Goal: Information Seeking & Learning: Find specific fact

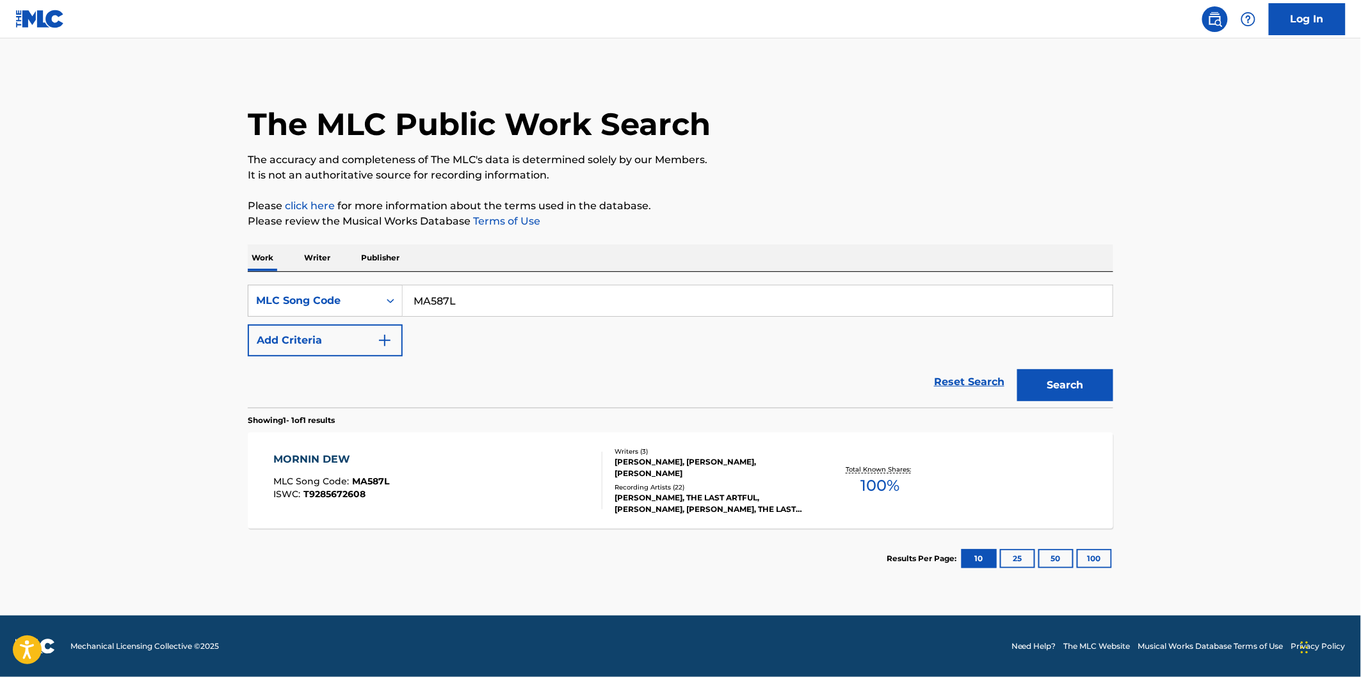
click at [498, 319] on div "SearchWithCriteria530502a3-fff9-4bbd-a89e-26e0169fb67f MLC Song Code MA587L Add…" at bounding box center [680, 321] width 865 height 72
click at [502, 310] on input "MA587L" at bounding box center [758, 300] width 710 height 31
paste input "SD27Q3"
type input "SD27Q3"
click at [1017, 369] on button "Search" at bounding box center [1065, 385] width 96 height 32
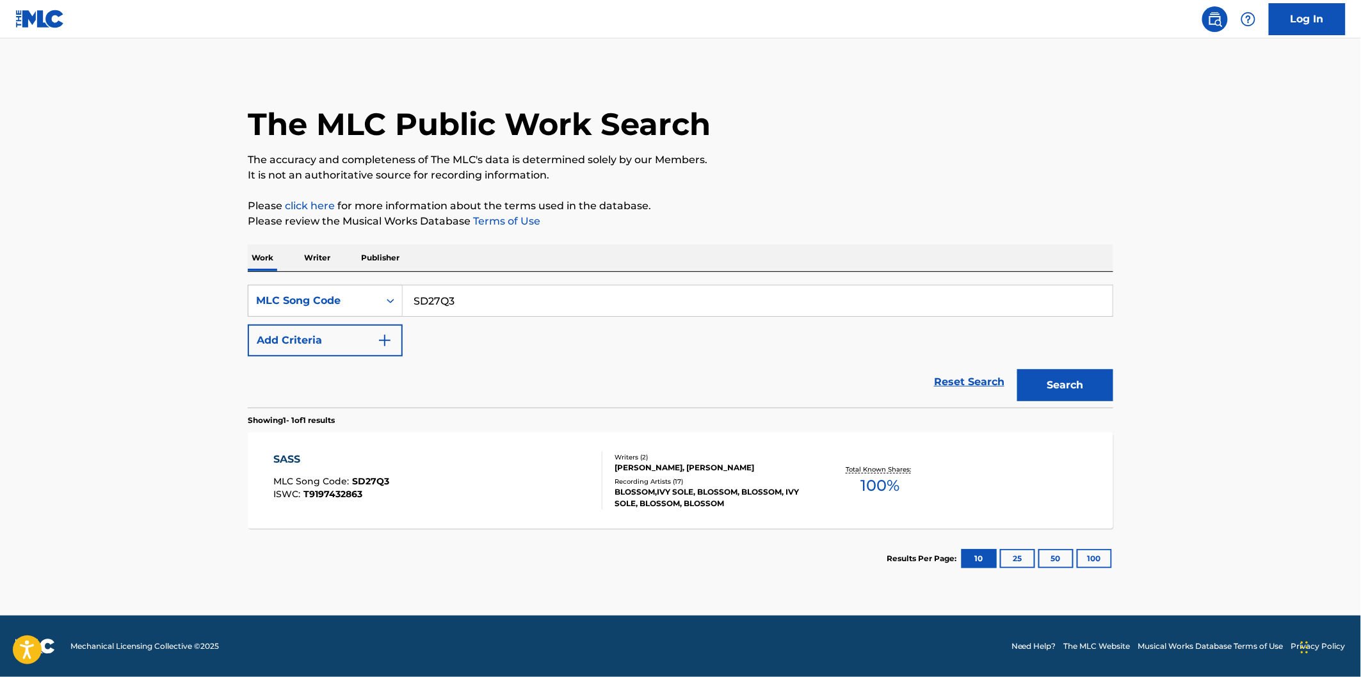
click at [501, 477] on div "SASS MLC Song Code : SD27Q3 ISWC : T9197432863" at bounding box center [438, 481] width 329 height 58
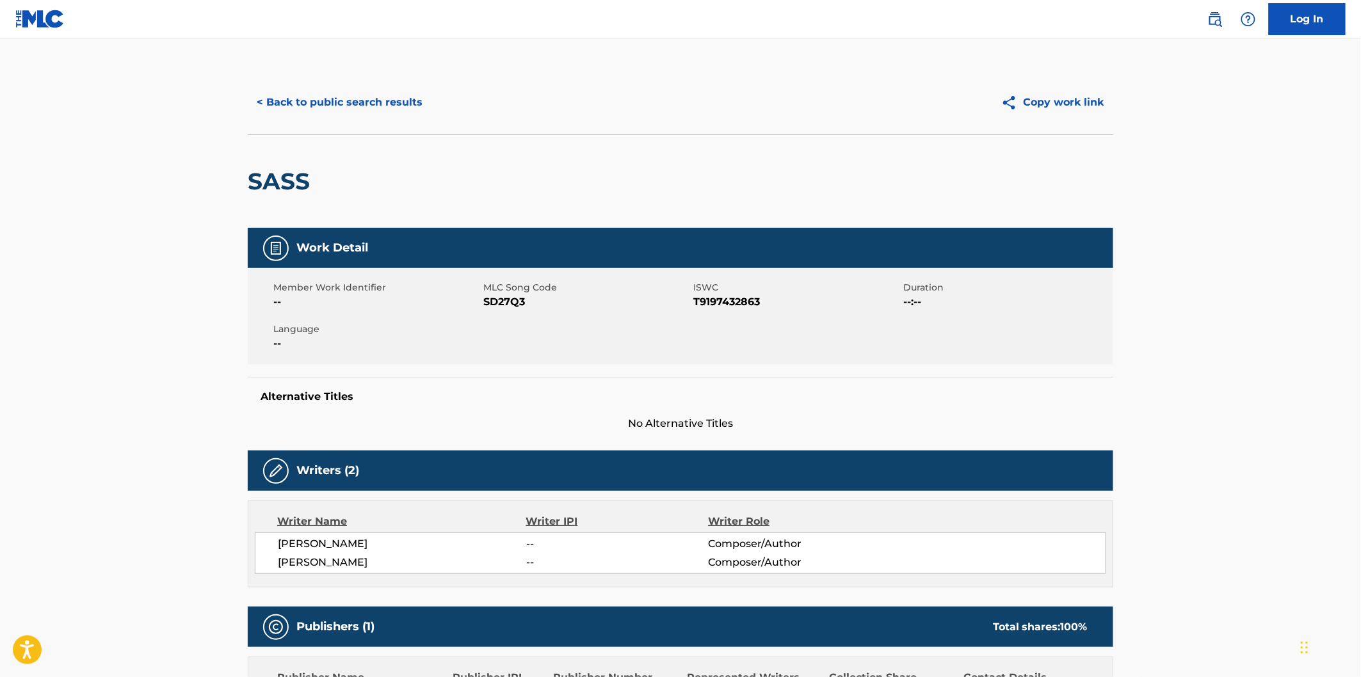
click at [299, 180] on h2 "SASS" at bounding box center [282, 181] width 68 height 29
copy h2 "SASS"
click at [367, 541] on span "[PERSON_NAME]" at bounding box center [402, 543] width 248 height 15
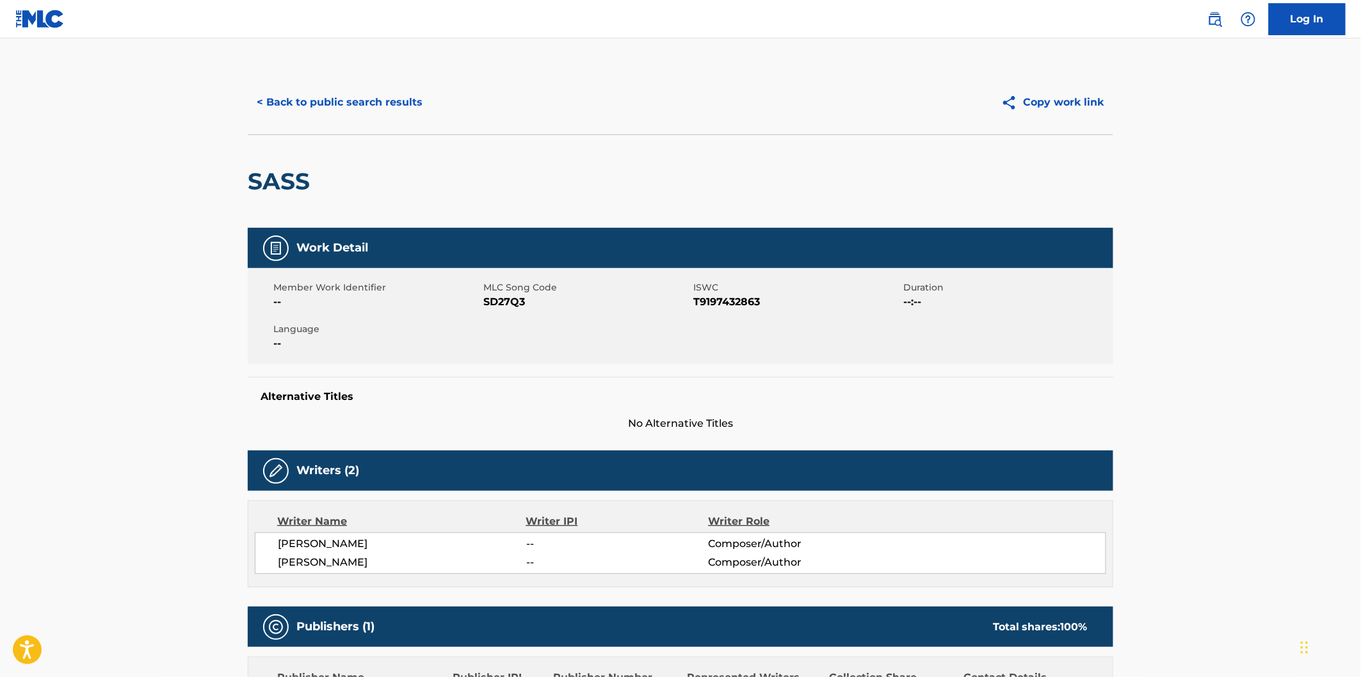
copy span "[PERSON_NAME]"
click at [402, 100] on button "< Back to public search results" at bounding box center [340, 102] width 184 height 32
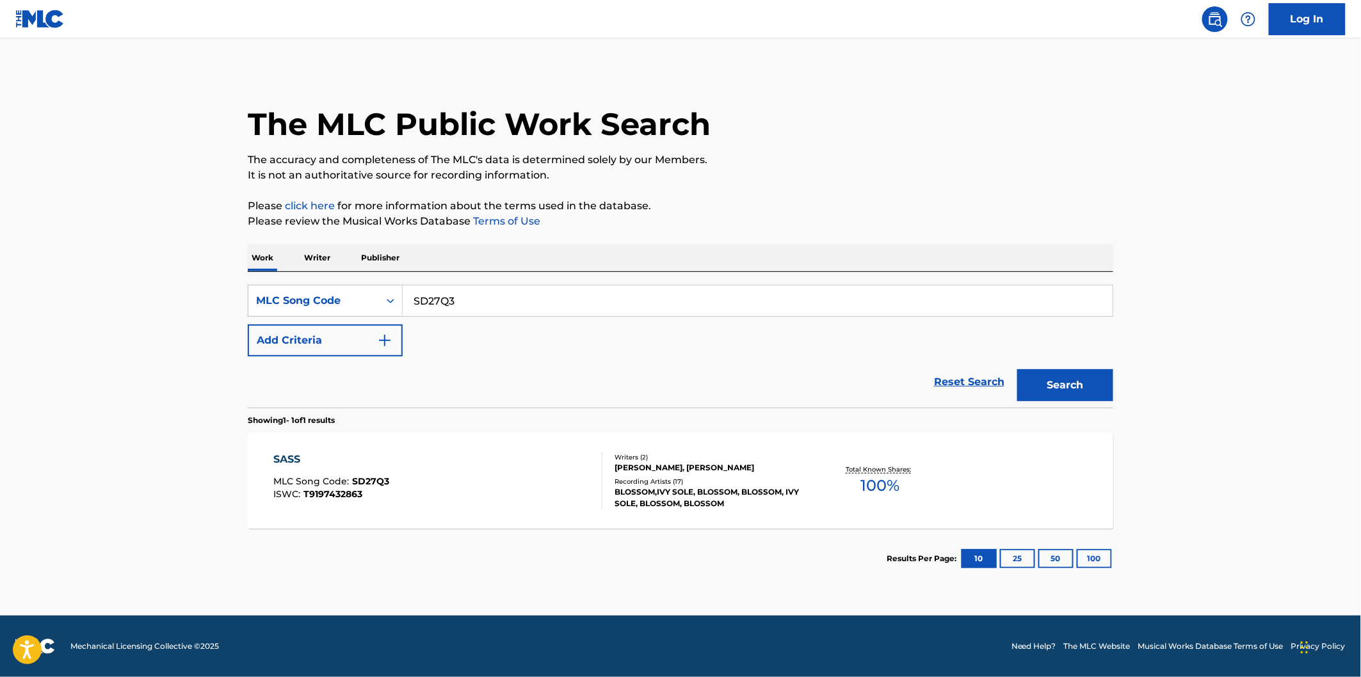
click at [559, 298] on input "SD27Q3" at bounding box center [758, 300] width 710 height 31
paste input "IC89BZ"
type input "IC89BZ"
click at [1017, 369] on button "Search" at bounding box center [1065, 385] width 96 height 32
click at [424, 459] on div "IT'S MLC Song Code : IC89BZ ISWC : T9285664757" at bounding box center [438, 481] width 329 height 58
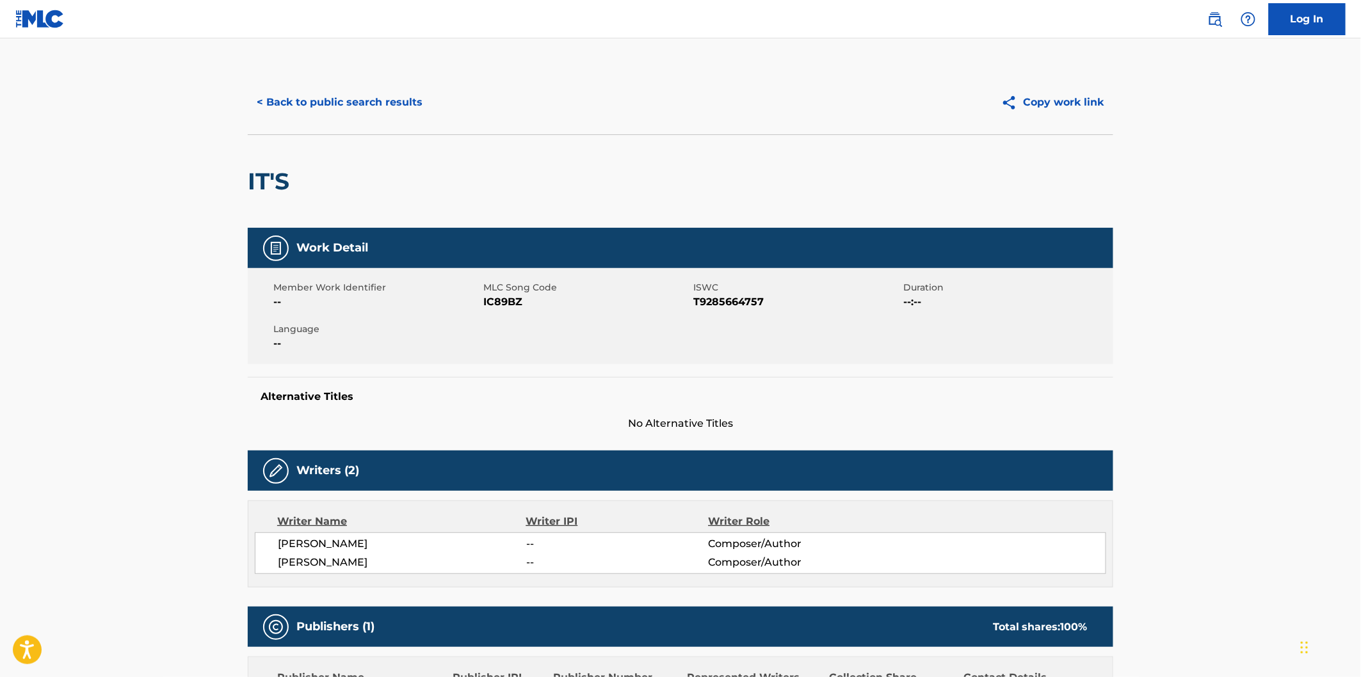
click at [513, 302] on span "IC89BZ" at bounding box center [586, 301] width 207 height 15
click at [276, 184] on h2 "IT'S" at bounding box center [272, 181] width 48 height 29
copy h2 "IT'S"
click at [433, 93] on div "< Back to public search results" at bounding box center [464, 102] width 433 height 32
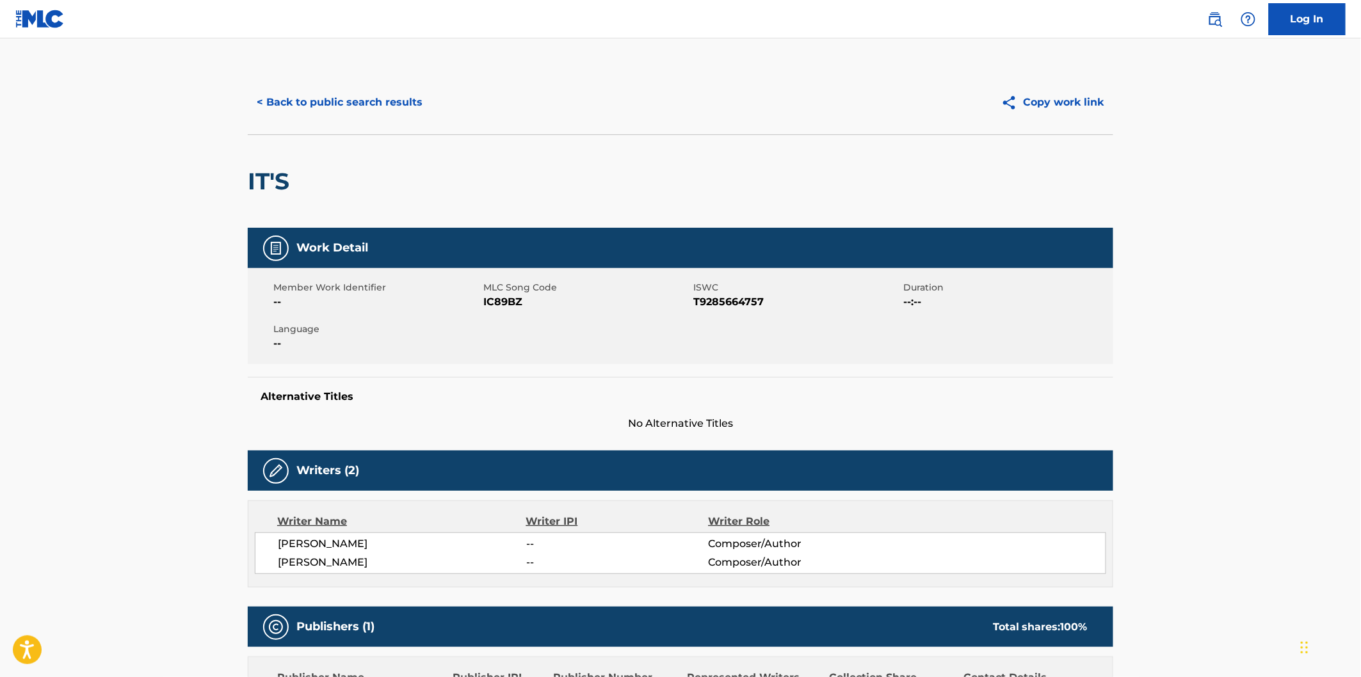
click at [406, 101] on button "< Back to public search results" at bounding box center [340, 102] width 184 height 32
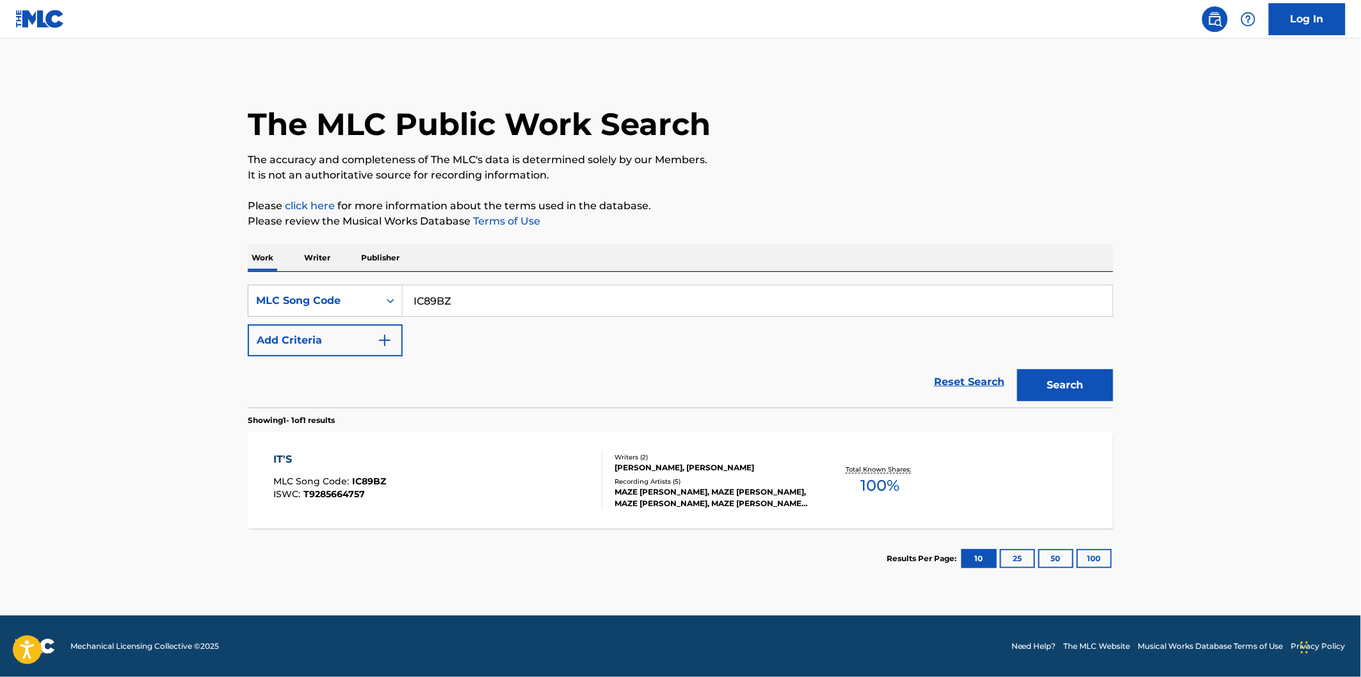
click at [526, 317] on div "SearchWithCriteria530502a3-fff9-4bbd-a89e-26e0169fb67f MLC Song Code IC89BZ Add…" at bounding box center [680, 321] width 865 height 72
click at [526, 309] on input "IC89BZ" at bounding box center [758, 300] width 710 height 31
paste input "VB2WF"
type input "VB2WFZ"
click at [1017, 369] on button "Search" at bounding box center [1065, 385] width 96 height 32
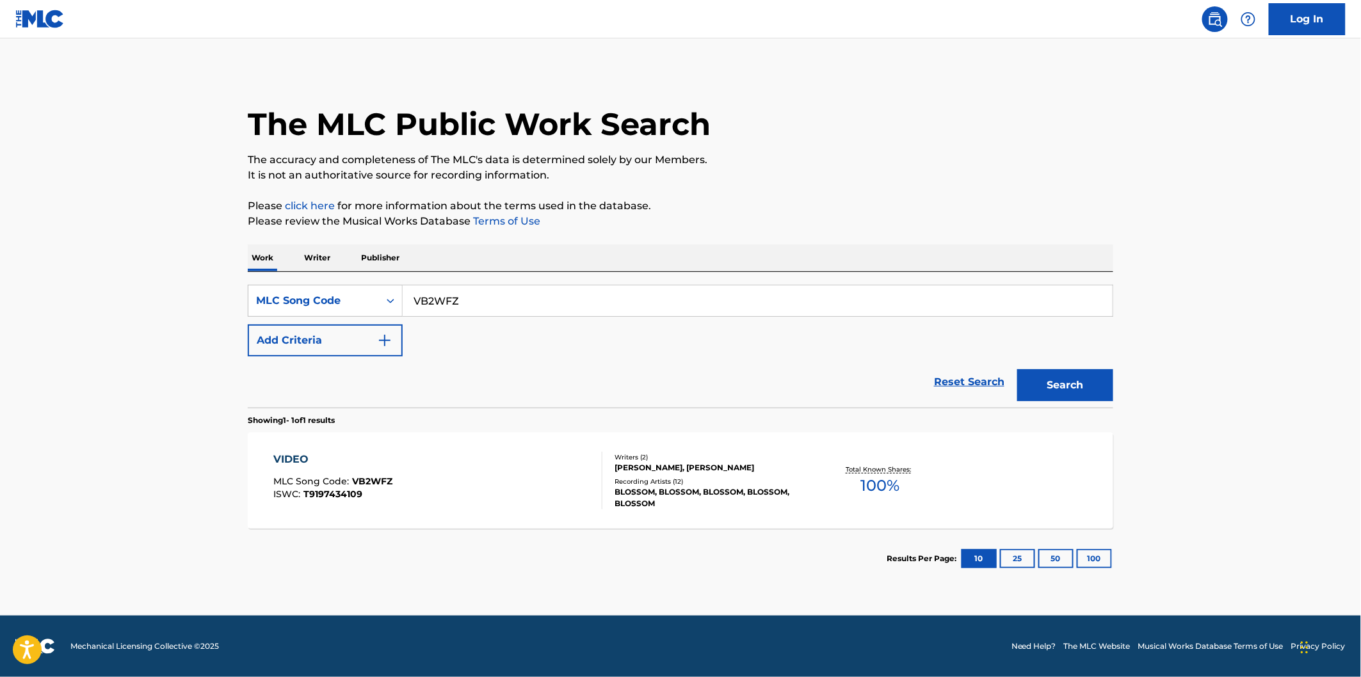
click at [433, 445] on div "VIDEO MLC Song Code : VB2WFZ ISWC : T9197434109 Writers ( 2 ) [PERSON_NAME], [P…" at bounding box center [680, 481] width 865 height 96
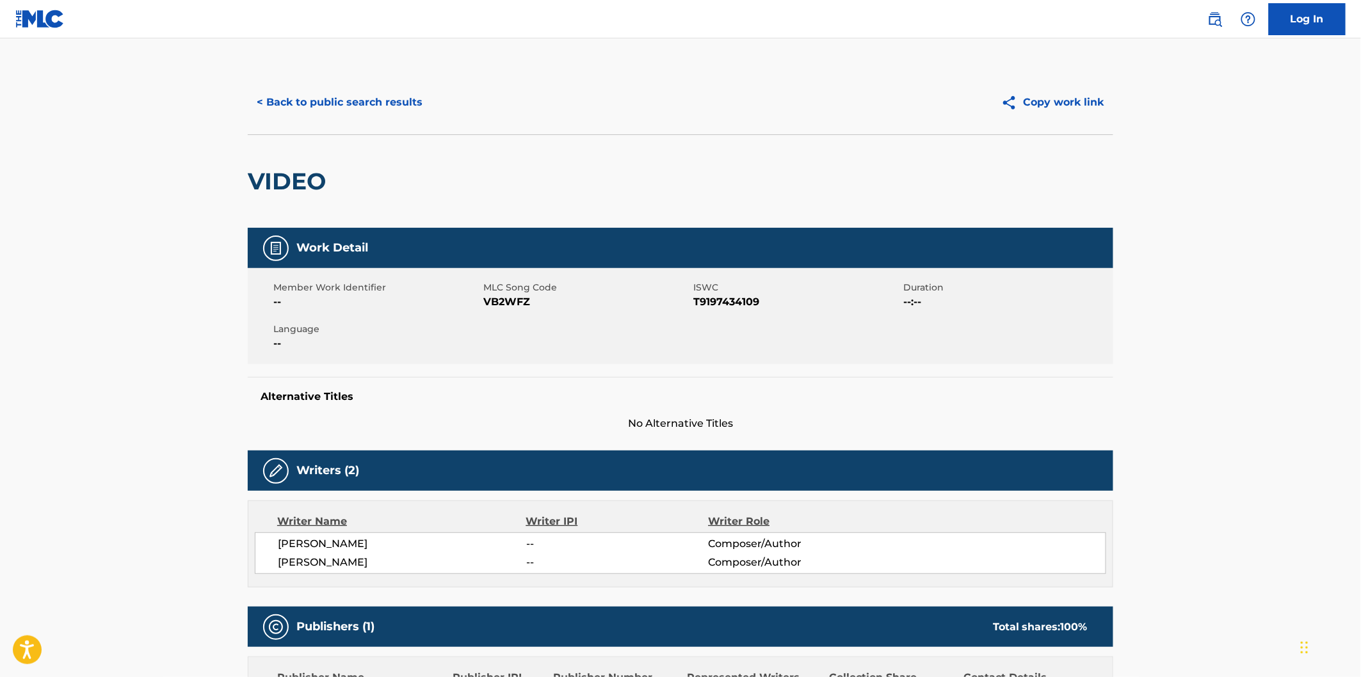
click at [321, 193] on h2 "VIDEO" at bounding box center [290, 181] width 84 height 29
click at [301, 180] on h2 "VIDEO" at bounding box center [290, 181] width 84 height 29
copy h2 "VIDEO"
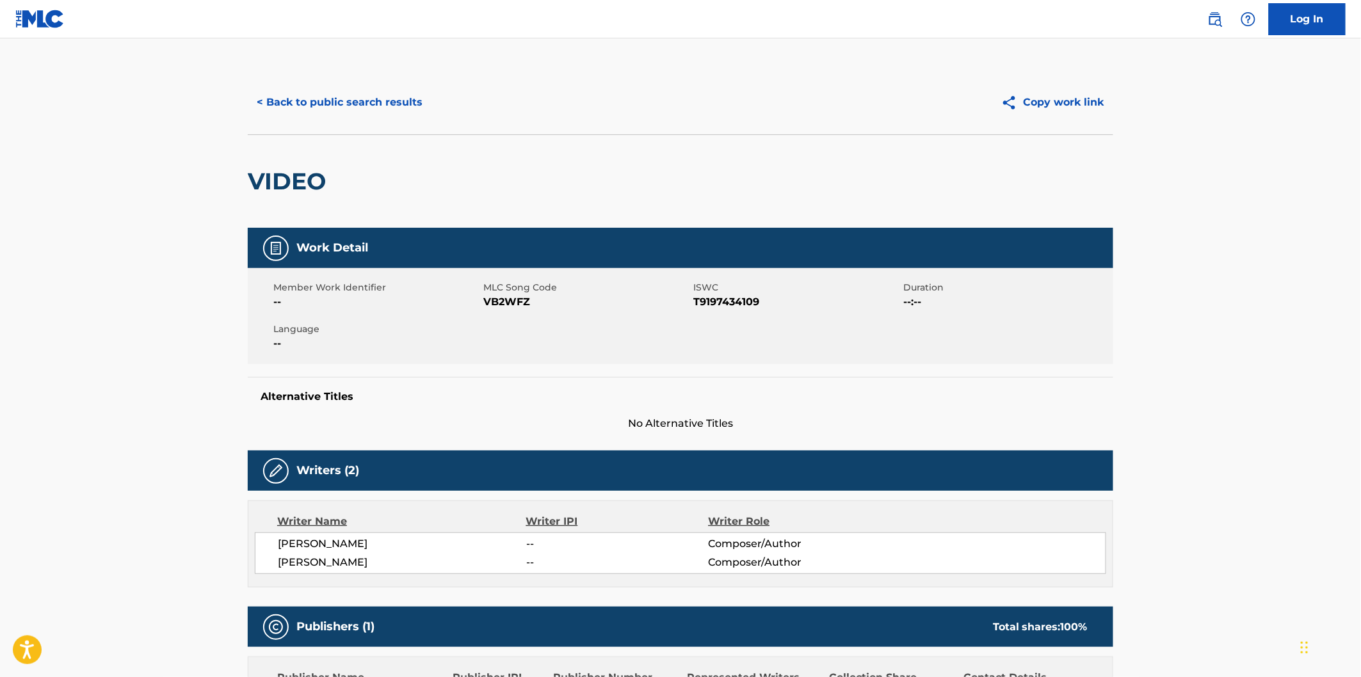
click at [358, 564] on span "[PERSON_NAME]" at bounding box center [402, 562] width 248 height 15
copy span "CHIDDICK"
click at [406, 107] on button "< Back to public search results" at bounding box center [340, 102] width 184 height 32
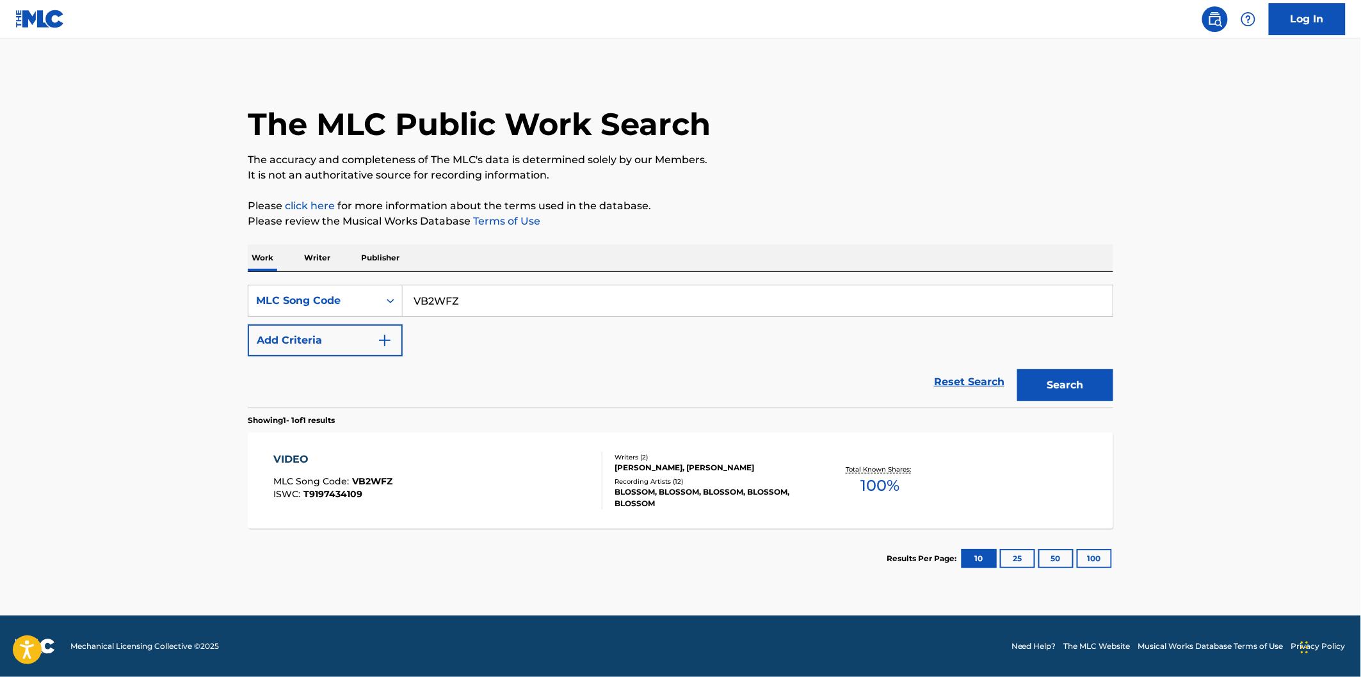
click at [478, 292] on input "VB2WFZ" at bounding box center [758, 300] width 710 height 31
paste input "AA2WAL"
type input "AA2WAL"
click at [1017, 369] on button "Search" at bounding box center [1065, 385] width 96 height 32
click at [433, 488] on div "AIN'T SWEET MLC Song Code : AA2WAL ISWC : T9284563286" at bounding box center [438, 481] width 329 height 58
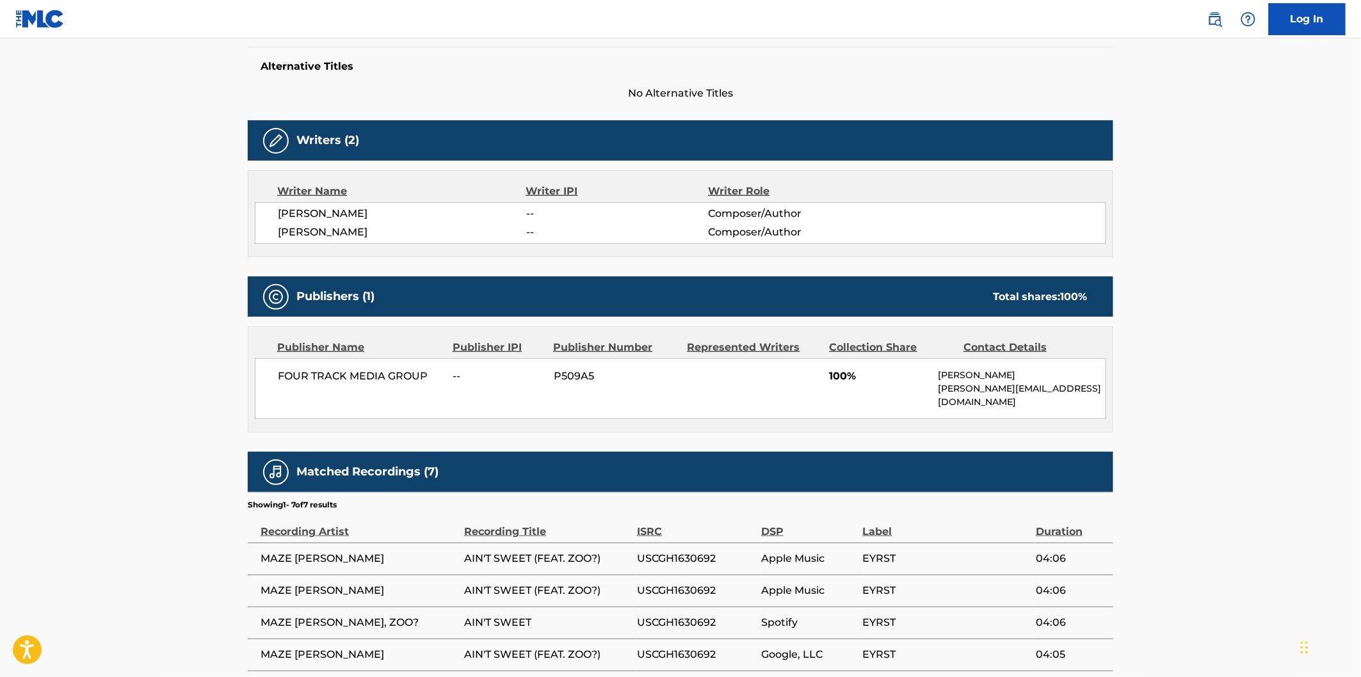
scroll to position [355, 0]
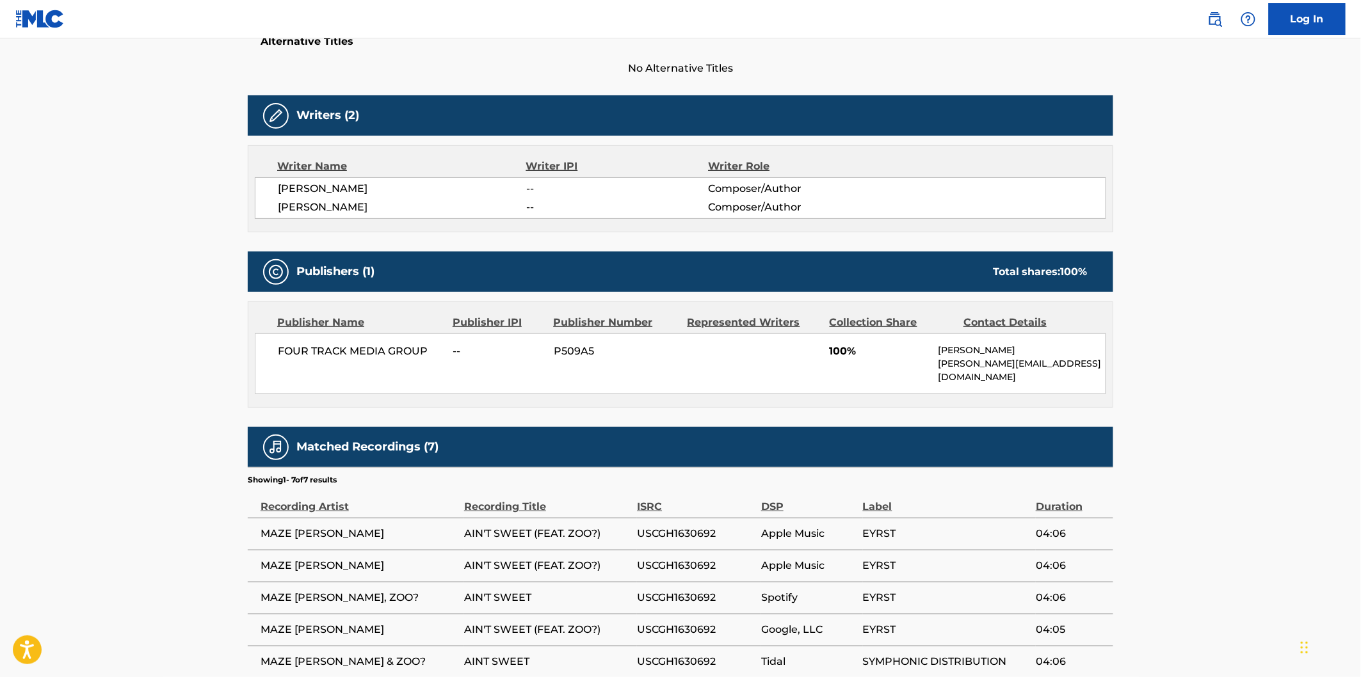
click at [380, 187] on span "[PERSON_NAME]" at bounding box center [402, 188] width 248 height 15
click at [373, 190] on span "[PERSON_NAME]" at bounding box center [402, 188] width 248 height 15
copy span "[PERSON_NAME]"
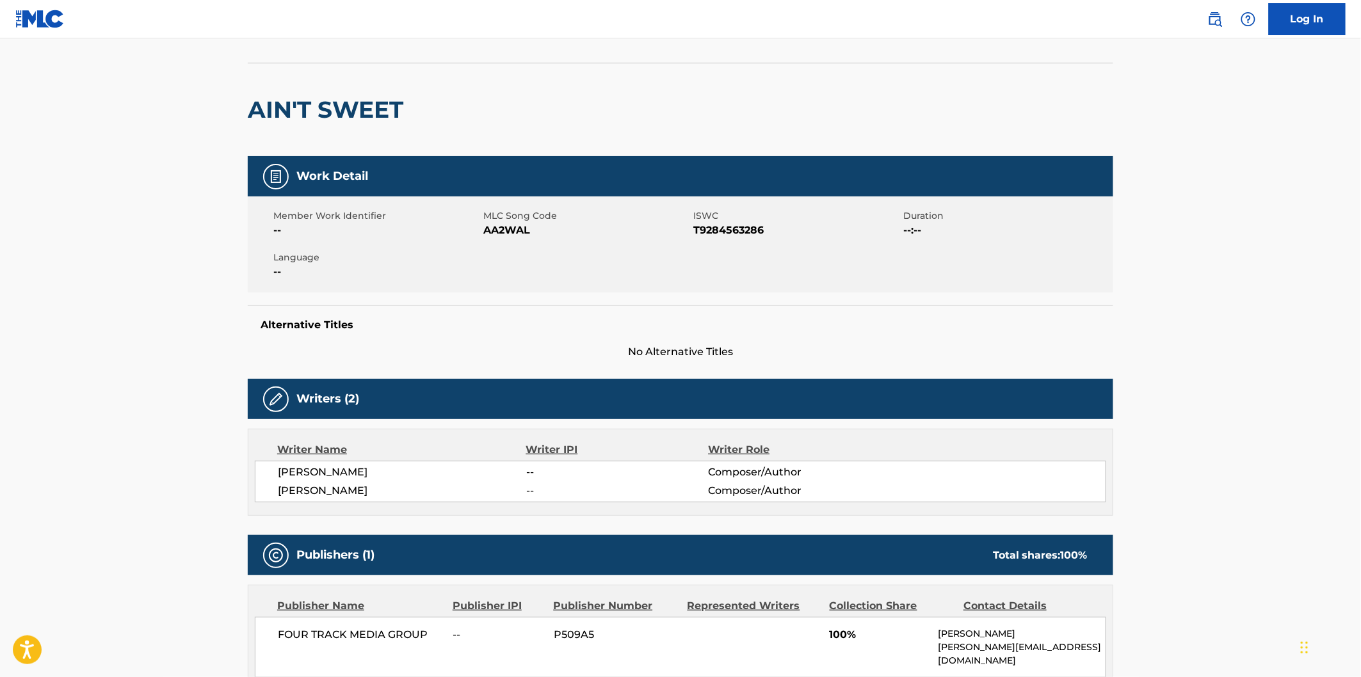
scroll to position [71, 0]
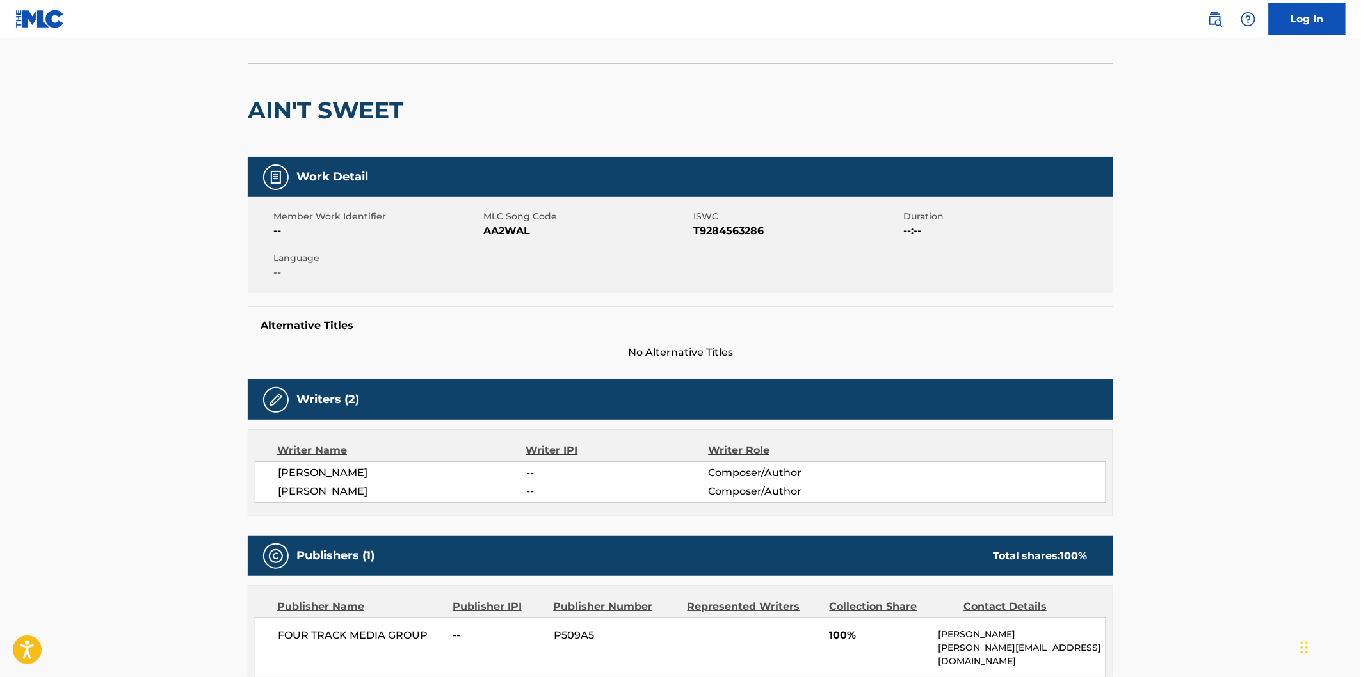
click at [283, 104] on h2 "AIN'T SWEET" at bounding box center [329, 110] width 162 height 29
click at [356, 103] on h2 "AIN'T SWEET" at bounding box center [329, 110] width 162 height 29
copy h2 "AIN'T SWEET"
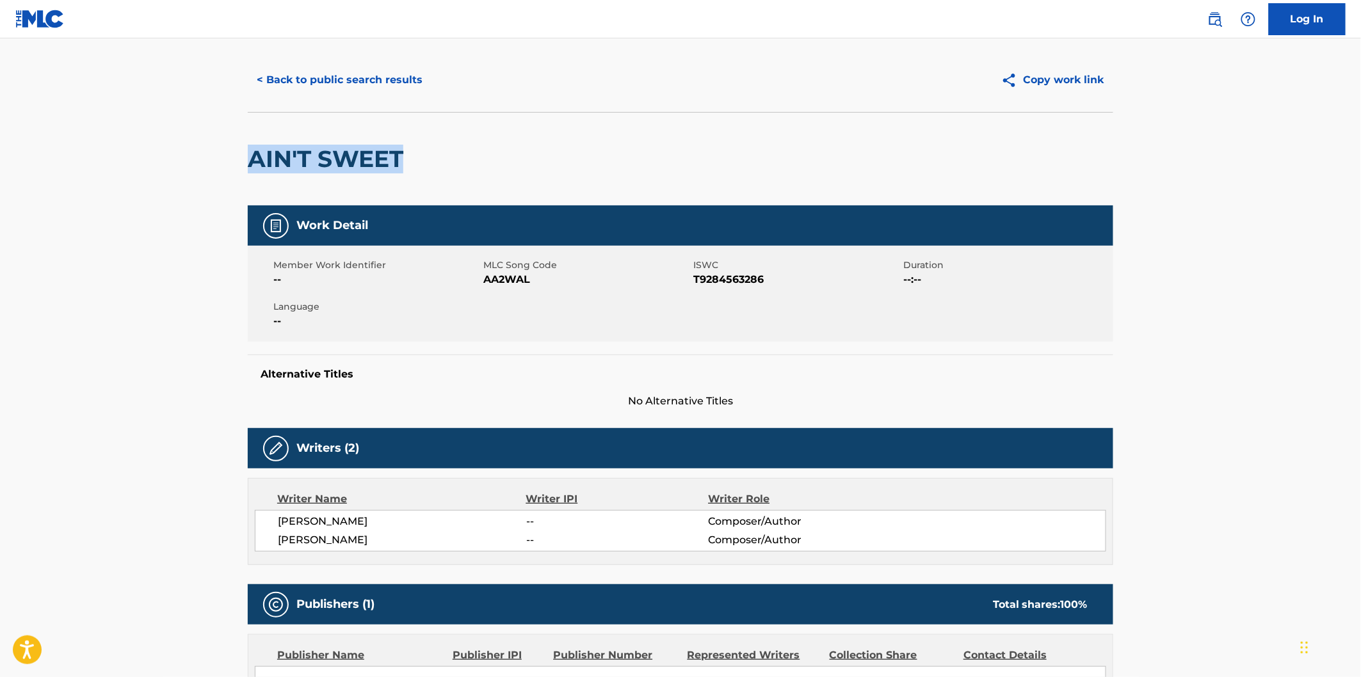
scroll to position [0, 0]
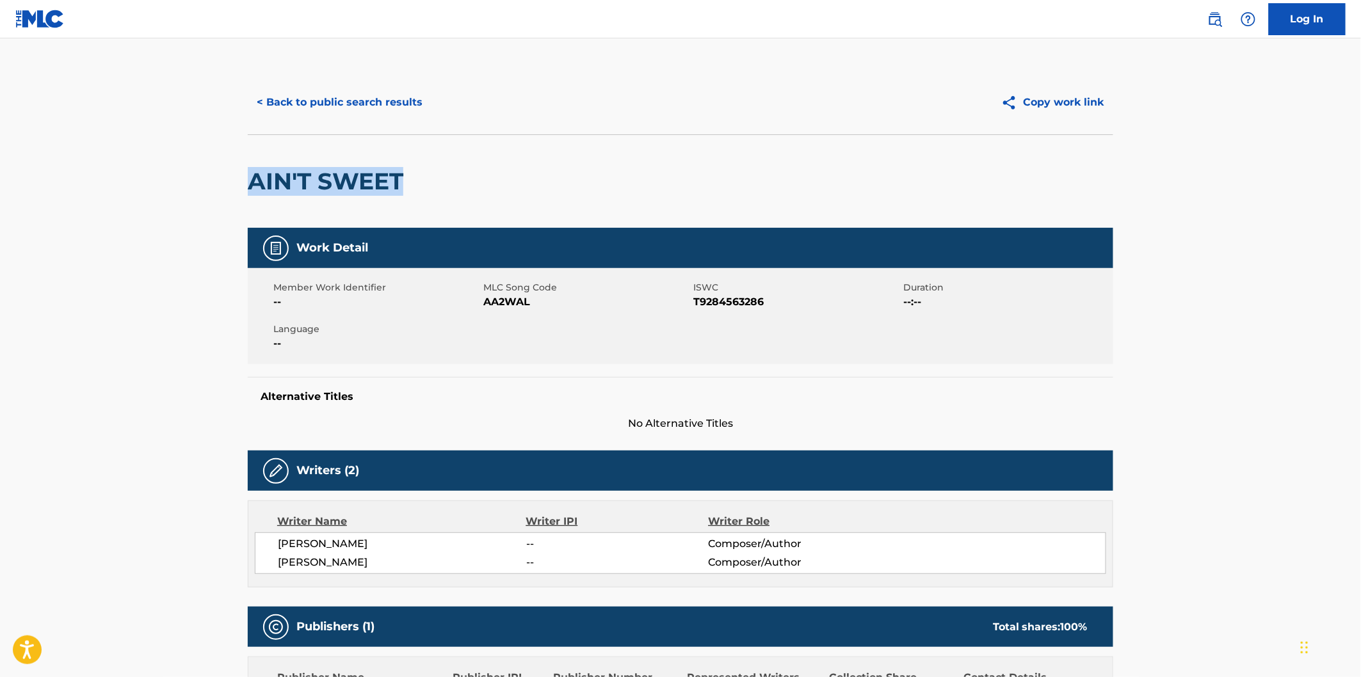
click at [425, 99] on button "< Back to public search results" at bounding box center [340, 102] width 184 height 32
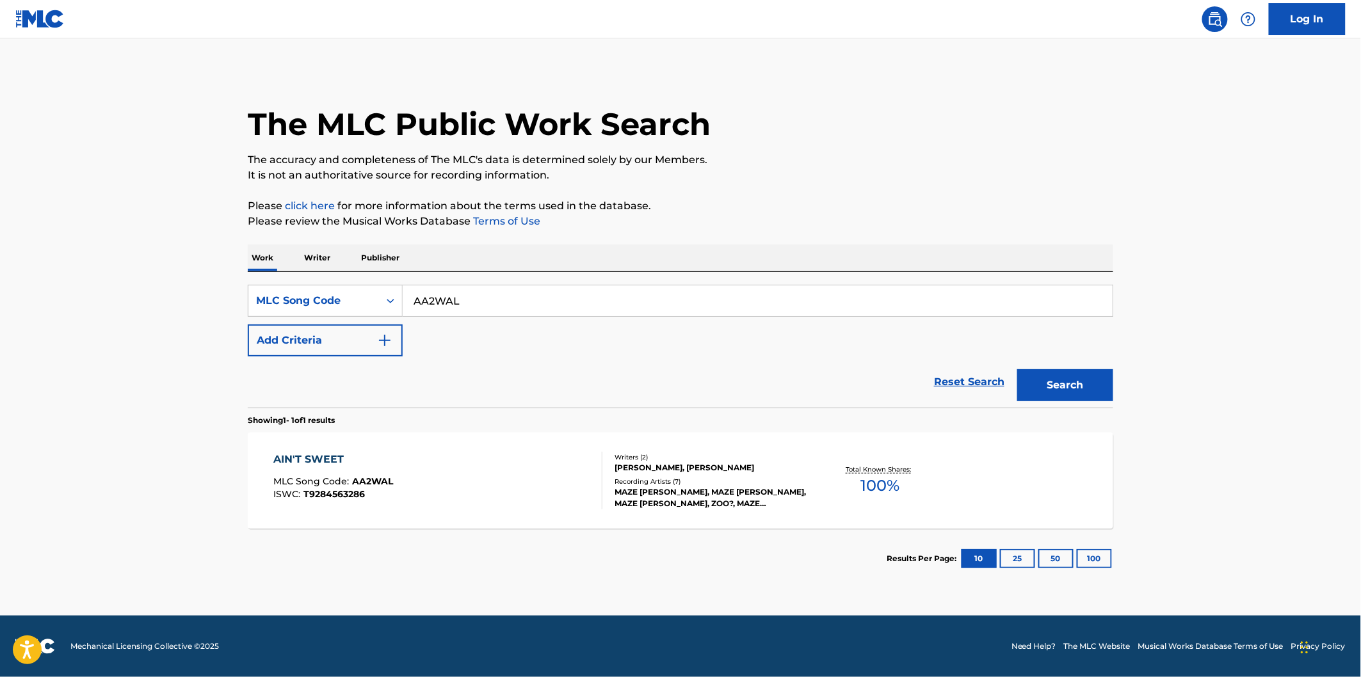
click at [536, 305] on input "AA2WAL" at bounding box center [758, 300] width 710 height 31
paste input "FE4QBJ"
type input "FE4QBJ"
click at [1017, 369] on button "Search" at bounding box center [1065, 385] width 96 height 32
click at [418, 461] on div "FORECLOSED MLC Song Code : FE4QBJ ISWC : T9235038456" at bounding box center [438, 481] width 329 height 58
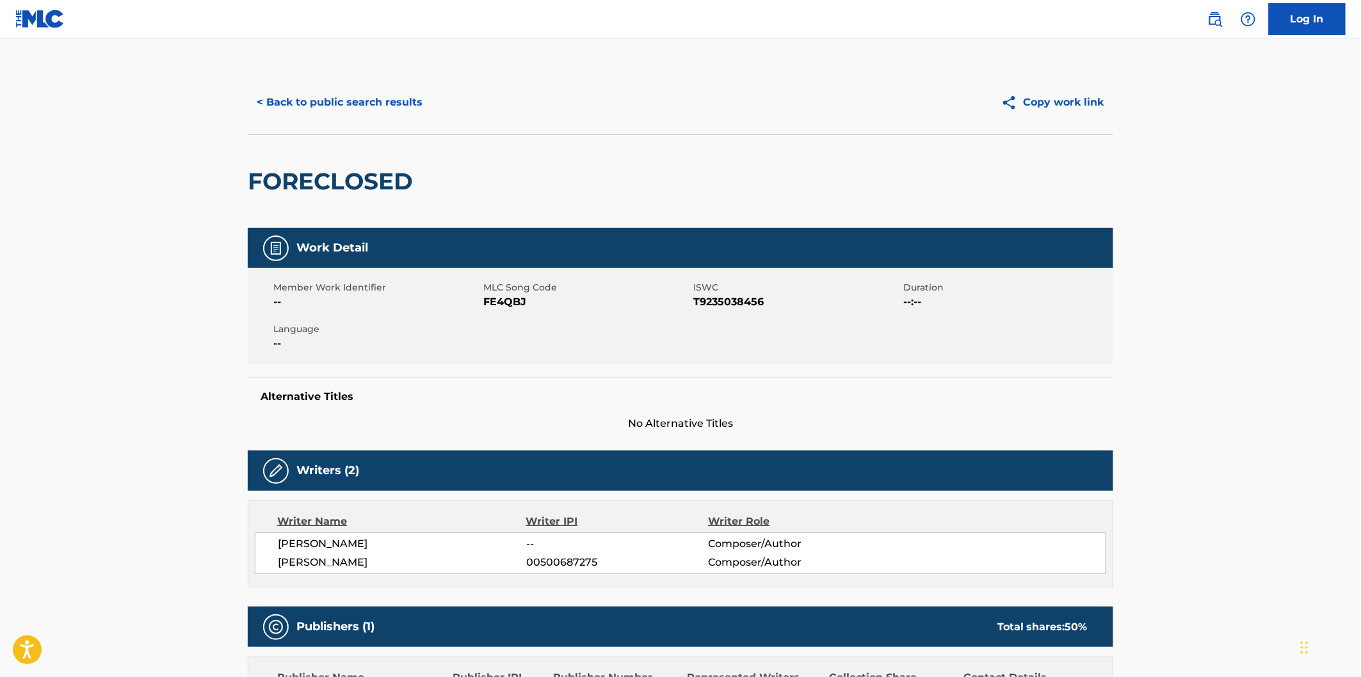
click at [340, 188] on h2 "FORECLOSED" at bounding box center [334, 181] width 172 height 29
copy h2 "FORECLOSED"
click at [415, 91] on button "< Back to public search results" at bounding box center [340, 102] width 184 height 32
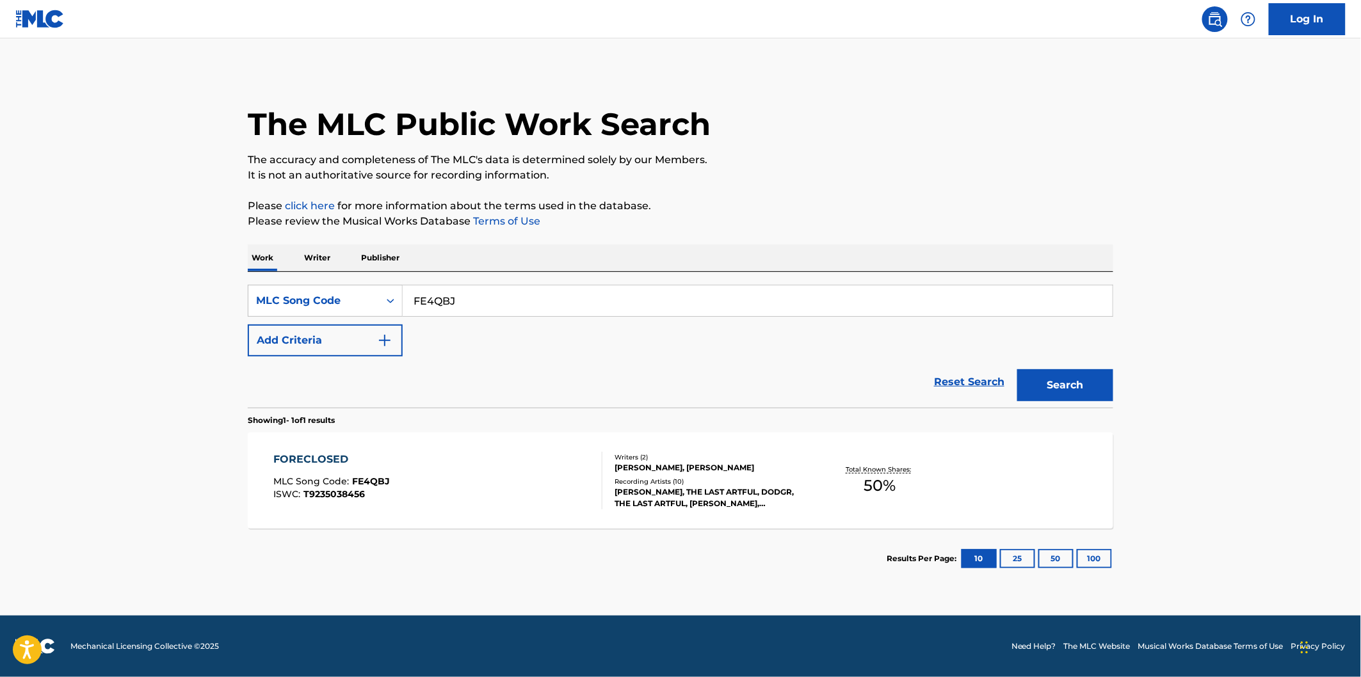
click at [440, 291] on input "FE4QBJ" at bounding box center [758, 300] width 710 height 31
paste input "TC5RJA"
type input "TC5RJA"
click at [1017, 369] on button "Search" at bounding box center [1065, 385] width 96 height 32
click at [407, 452] on div "TOP GUN MLC Song Code : TC5RJA ISWC : T9235037431" at bounding box center [438, 481] width 329 height 58
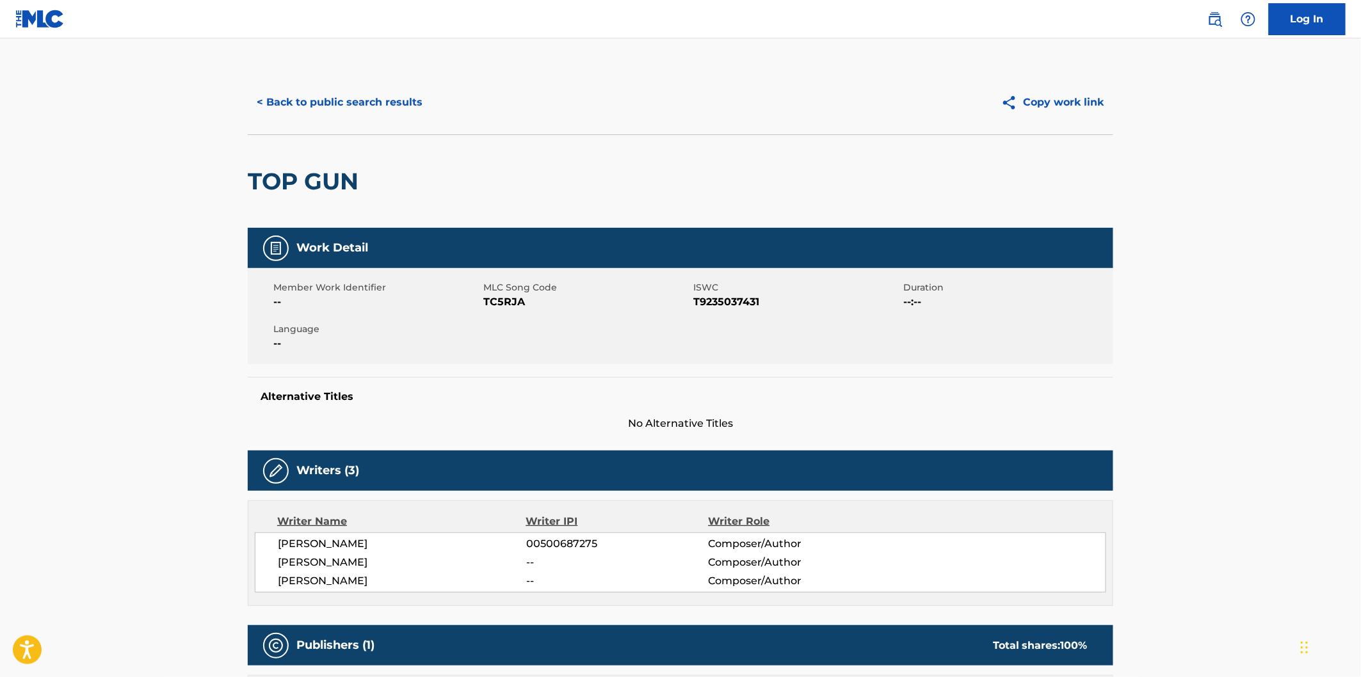
click at [284, 184] on h2 "TOP GUN" at bounding box center [306, 181] width 117 height 29
click at [321, 180] on h2 "TOP GUN" at bounding box center [306, 181] width 117 height 29
copy h2 "TOP GUN"
click at [405, 101] on button "< Back to public search results" at bounding box center [340, 102] width 184 height 32
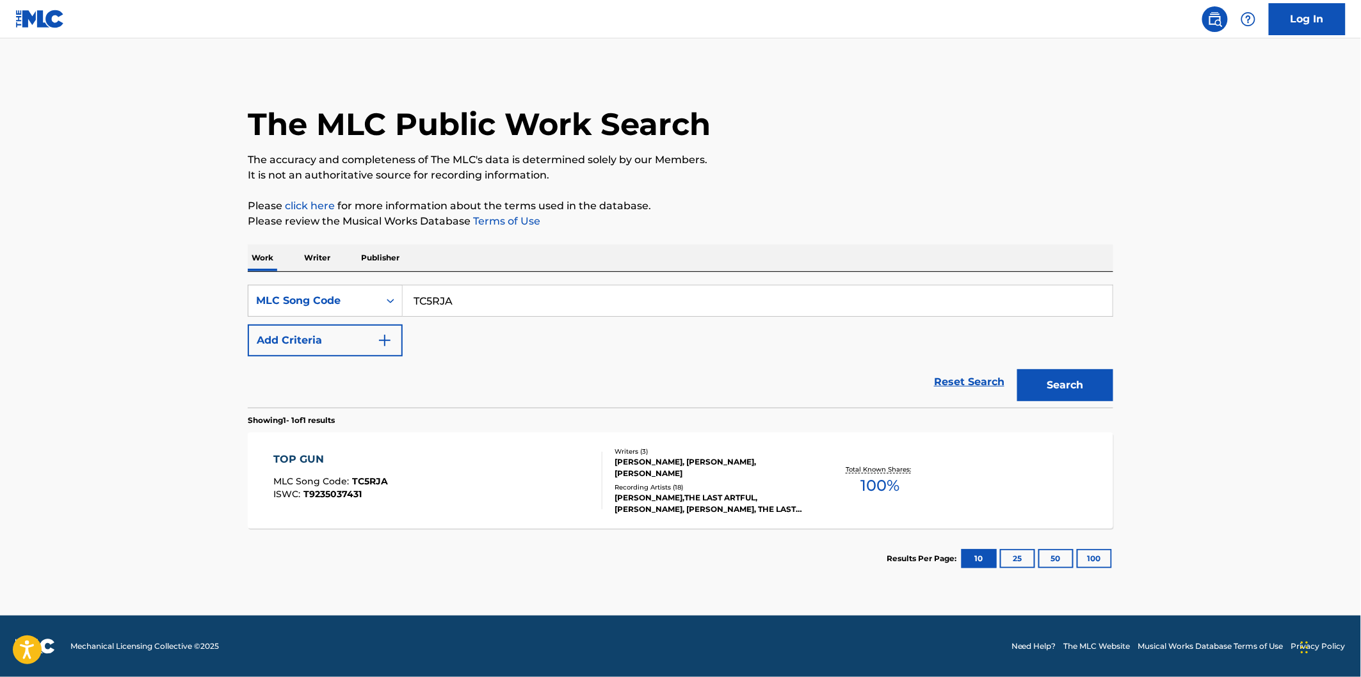
click at [475, 296] on input "TC5RJA" at bounding box center [758, 300] width 710 height 31
paste input "BA36J9"
type input "BA36J9"
click at [1017, 369] on button "Search" at bounding box center [1065, 385] width 96 height 32
click at [429, 484] on div "BLEU REPLICA MLC Song Code : BA36J9 ISWC : T9235038672" at bounding box center [438, 481] width 329 height 58
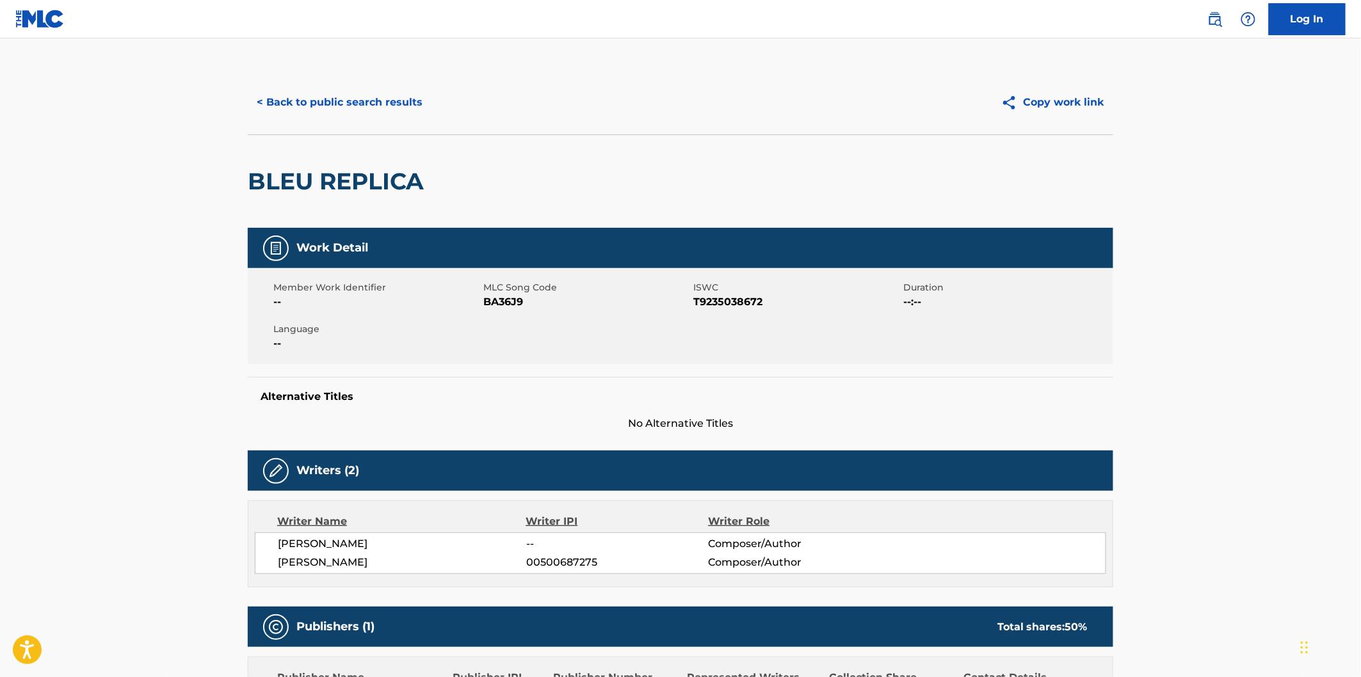
click at [374, 545] on span "[PERSON_NAME]" at bounding box center [402, 543] width 248 height 15
click at [373, 111] on button "< Back to public search results" at bounding box center [340, 102] width 184 height 32
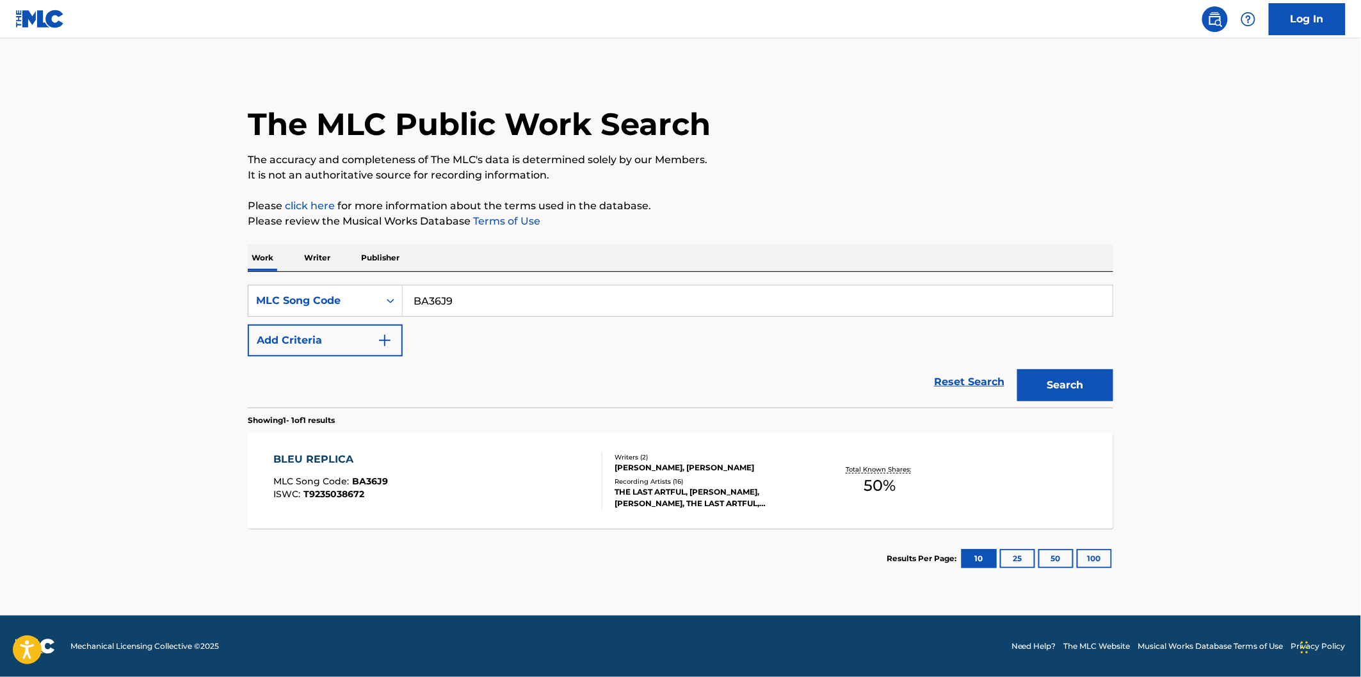
click at [500, 278] on div "SearchWithCriteria530502a3-fff9-4bbd-a89e-26e0169fb67f MLC Song Code BA36J9 Add…" at bounding box center [680, 340] width 865 height 136
click at [504, 292] on input "BA36J9" at bounding box center [758, 300] width 710 height 31
paste input "EA9GFT"
type input "EA9GFT"
click at [1017, 369] on button "Search" at bounding box center [1065, 385] width 96 height 32
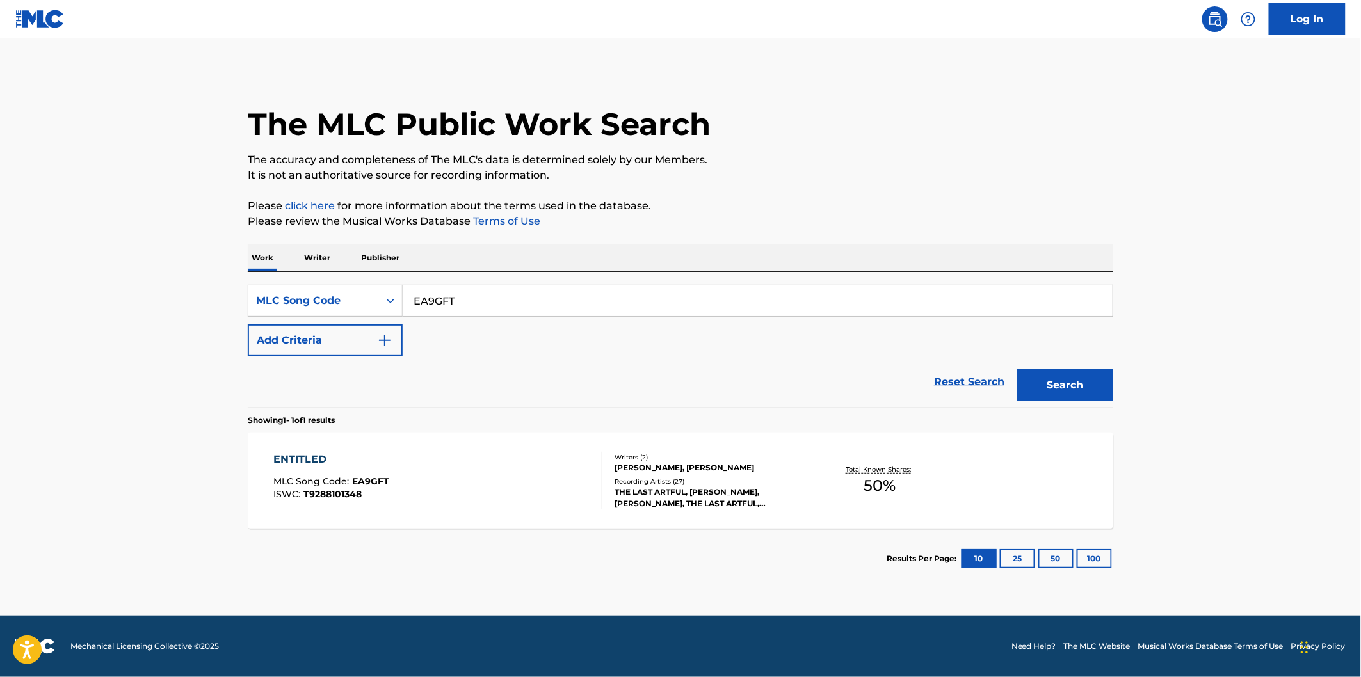
click at [452, 459] on div "ENTITLED MLC Song Code : EA9GFT ISWC : T9288101348" at bounding box center [438, 481] width 329 height 58
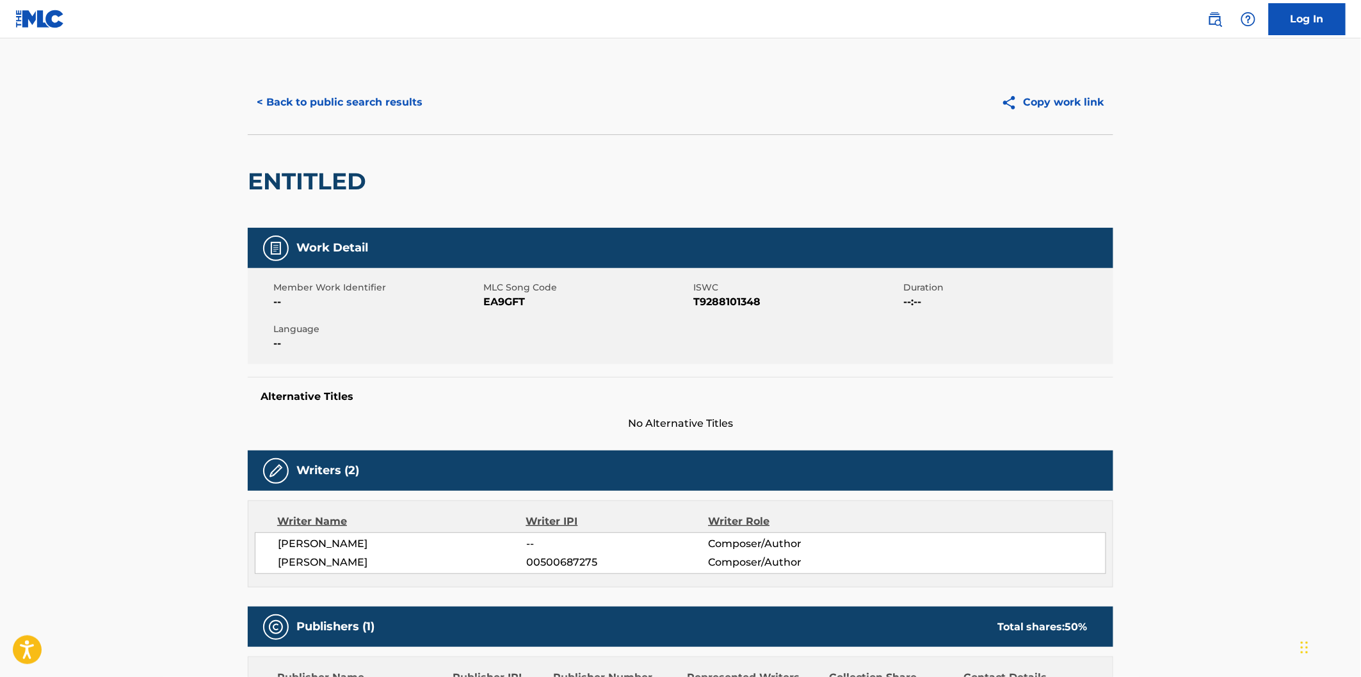
click at [335, 205] on div "ENTITLED" at bounding box center [310, 181] width 125 height 93
click at [331, 175] on h2 "ENTITLED" at bounding box center [310, 181] width 125 height 29
copy h2 "ENTITLED"
click at [392, 92] on button "< Back to public search results" at bounding box center [340, 102] width 184 height 32
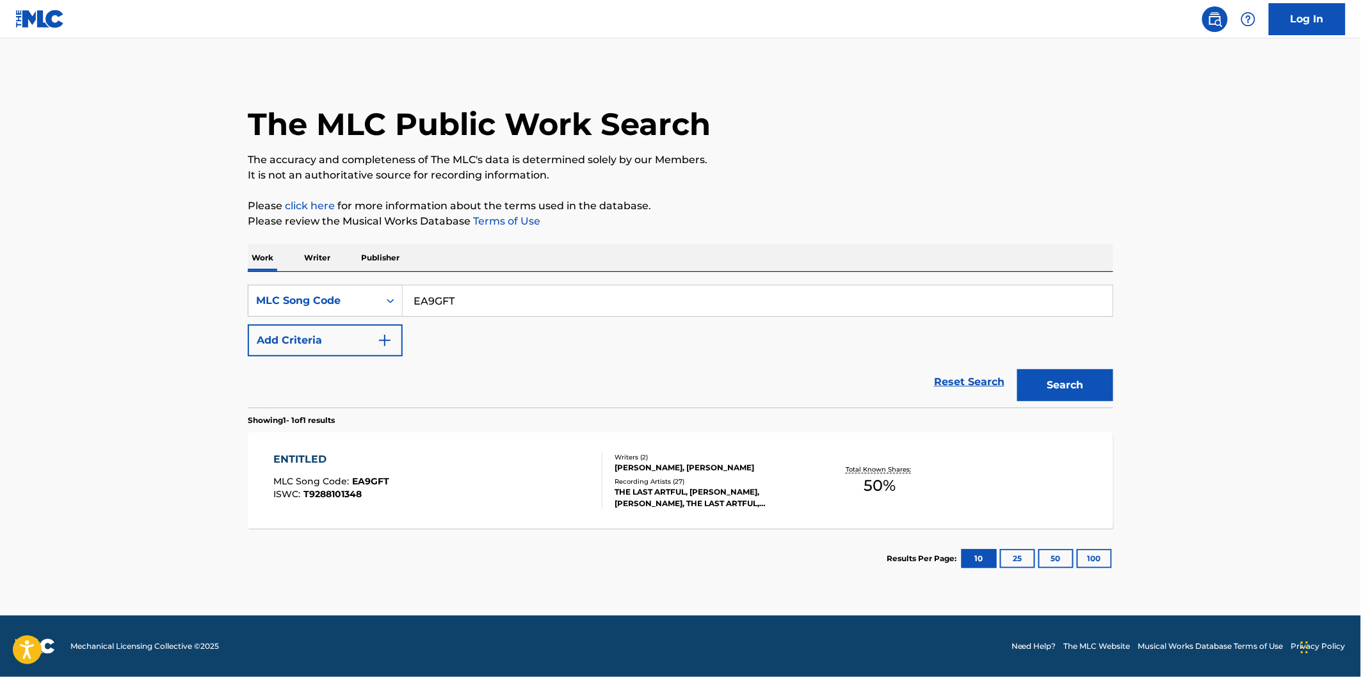
click at [487, 293] on input "EA9GFT" at bounding box center [758, 300] width 710 height 31
paste input "AA2WA6"
type input "AA2WA6"
click at [1058, 379] on button "Search" at bounding box center [1065, 385] width 96 height 32
click at [427, 433] on div "AAA MLC Song Code : AA2WA6 ISWC : T9235037282 Writers ( 2 ) [PERSON_NAME], [PER…" at bounding box center [680, 481] width 865 height 96
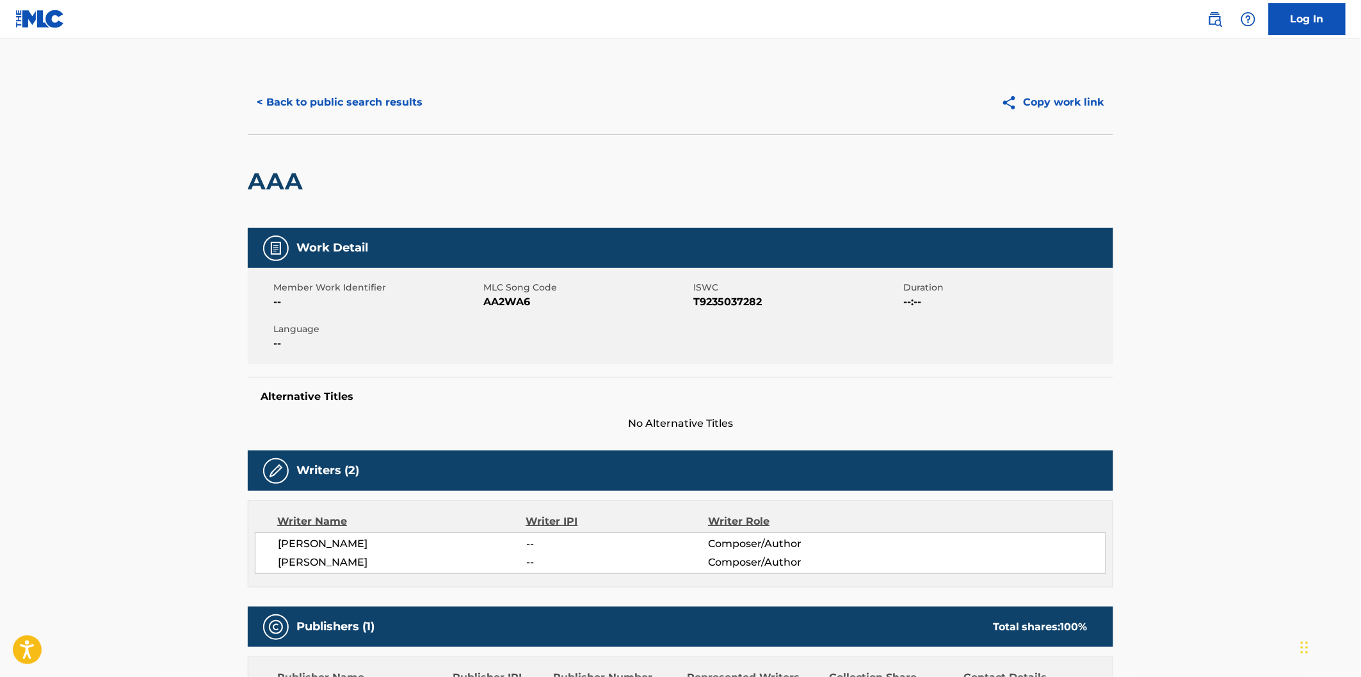
click at [288, 181] on h2 "AAA" at bounding box center [278, 181] width 61 height 29
click at [371, 552] on span "[PERSON_NAME]" at bounding box center [402, 543] width 248 height 15
click at [355, 561] on span "[PERSON_NAME]" at bounding box center [402, 562] width 248 height 15
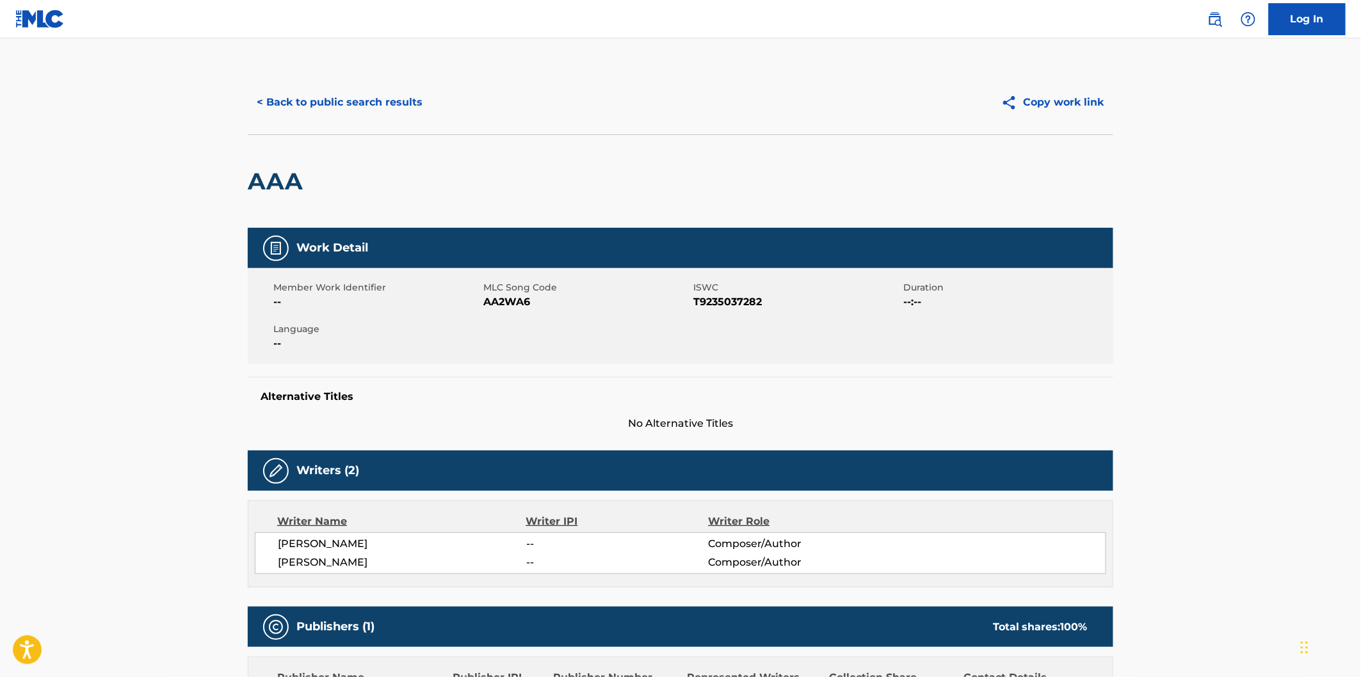
click at [282, 175] on h2 "AAA" at bounding box center [278, 181] width 61 height 29
click at [344, 541] on span "[PERSON_NAME]" at bounding box center [402, 543] width 248 height 15
click at [405, 107] on button "< Back to public search results" at bounding box center [340, 102] width 184 height 32
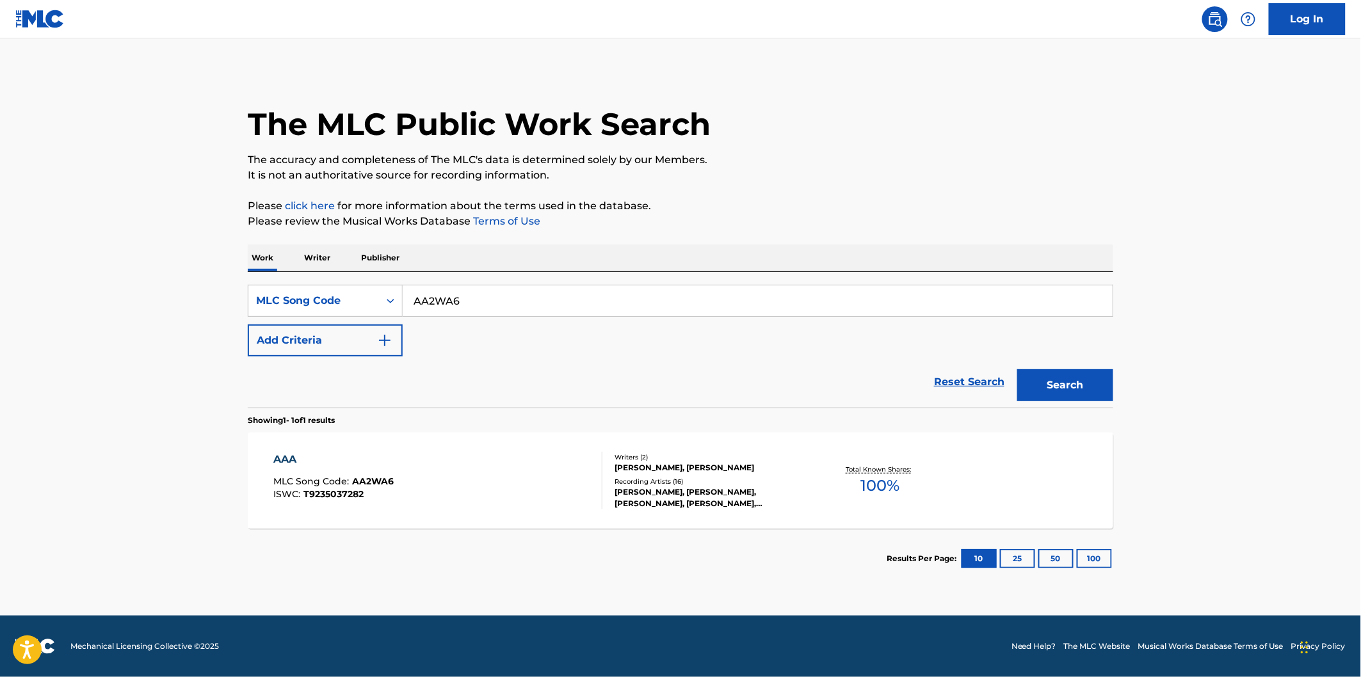
click at [483, 289] on input "AA2WA6" at bounding box center [758, 300] width 710 height 31
paste input "DA2YSQ"
type input "DA2YSQ"
click at [1017, 369] on button "Search" at bounding box center [1065, 385] width 96 height 32
click at [467, 453] on div "DASHBOARD MLC Song Code : DA2YSQ ISWC : T9236084494" at bounding box center [438, 481] width 329 height 58
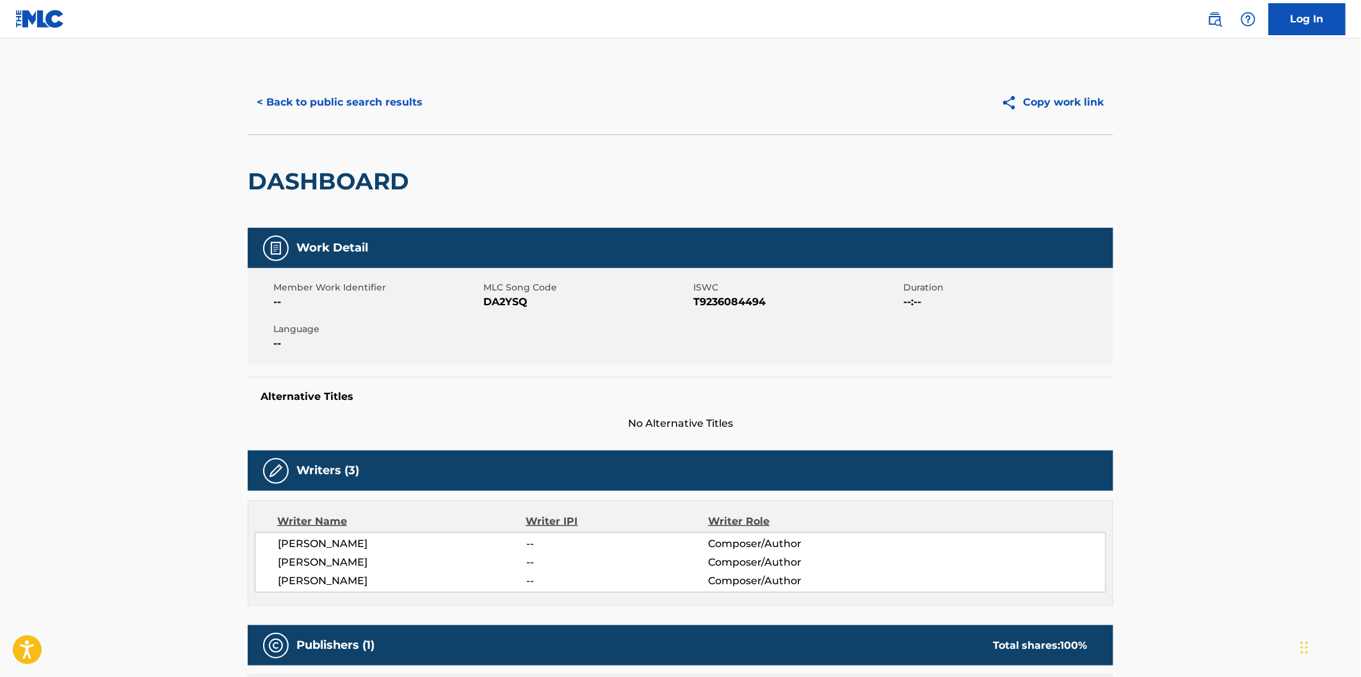
click at [352, 182] on h2 "DASHBOARD" at bounding box center [332, 181] width 168 height 29
click at [354, 577] on span "[PERSON_NAME]" at bounding box center [402, 580] width 248 height 15
click at [393, 99] on button "< Back to public search results" at bounding box center [340, 102] width 184 height 32
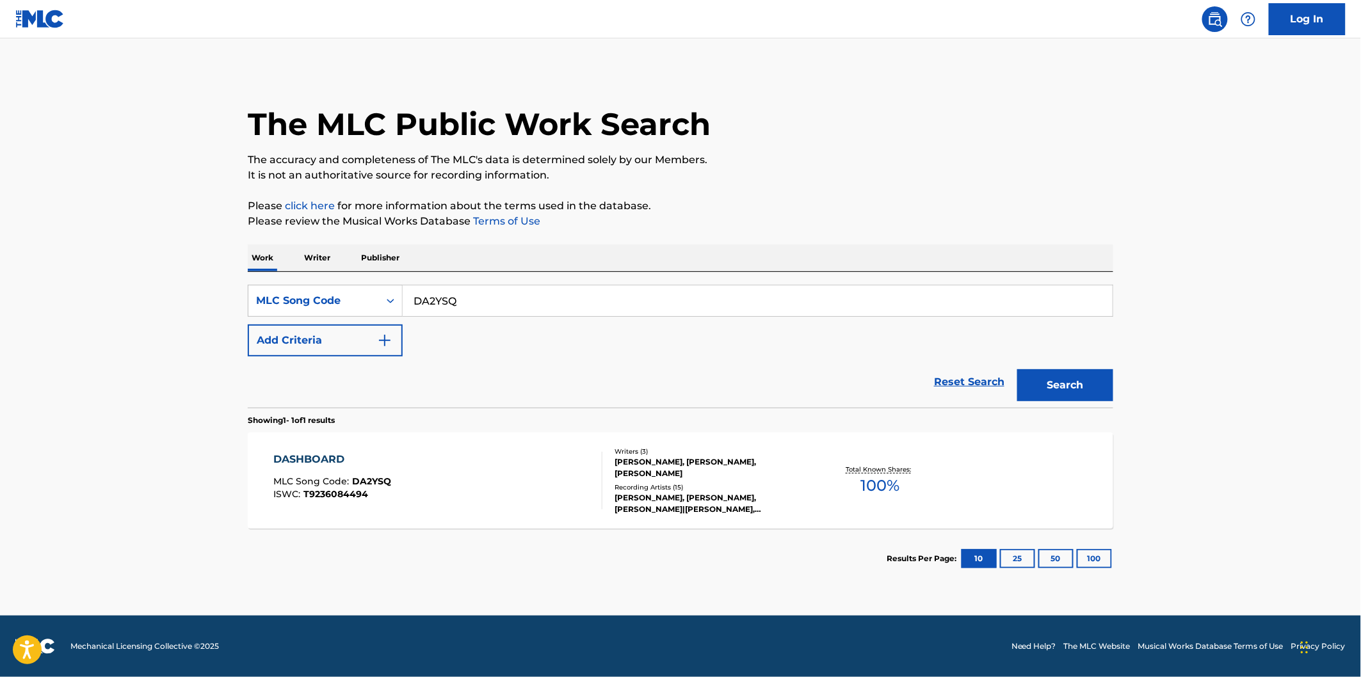
click at [479, 301] on input "DA2YSQ" at bounding box center [758, 300] width 710 height 31
paste input "CA5OIH"
type input "CA5OIH"
click at [1080, 386] on button "Search" at bounding box center [1065, 385] width 96 height 32
click at [477, 465] on div "COMING HOME MLC Song Code : CA5OIH ISWC : T9235036609" at bounding box center [438, 481] width 329 height 58
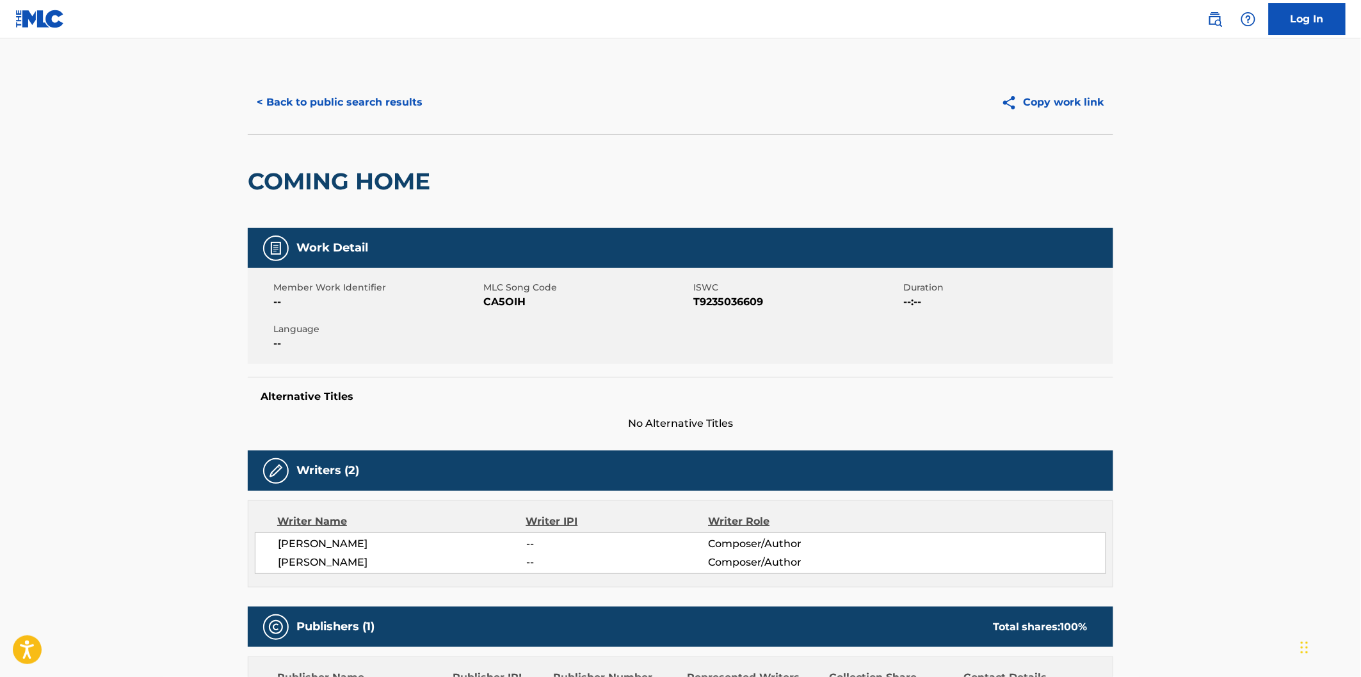
click at [298, 162] on div "COMING HOME" at bounding box center [342, 181] width 189 height 93
click at [394, 173] on h2 "COMING HOME" at bounding box center [342, 181] width 189 height 29
click at [394, 93] on button "< Back to public search results" at bounding box center [340, 102] width 184 height 32
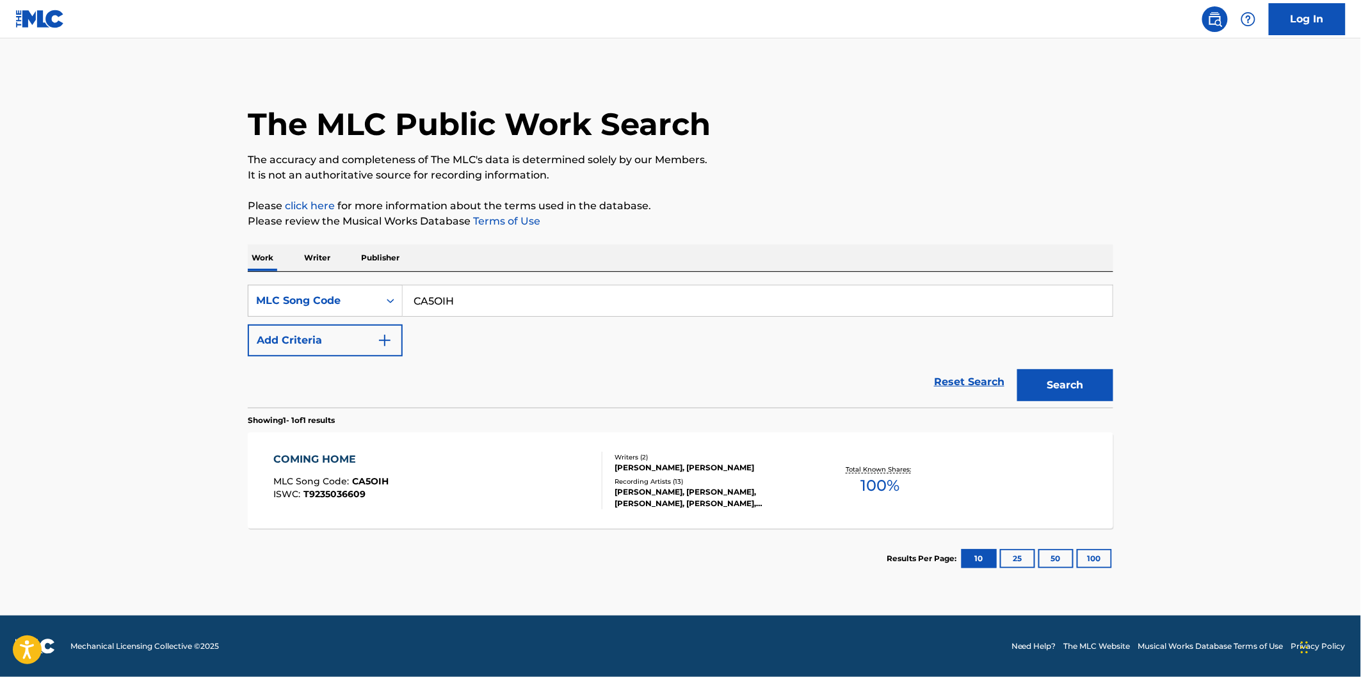
click at [507, 310] on input "CA5OIH" at bounding box center [758, 300] width 710 height 31
paste input "PA3MXO"
type input "PA3MXO"
click at [1017, 369] on button "Search" at bounding box center [1065, 385] width 96 height 32
click at [487, 475] on div "PAUSE MLC Song Code : PA3MXO ISWC : T9282070080" at bounding box center [438, 481] width 329 height 58
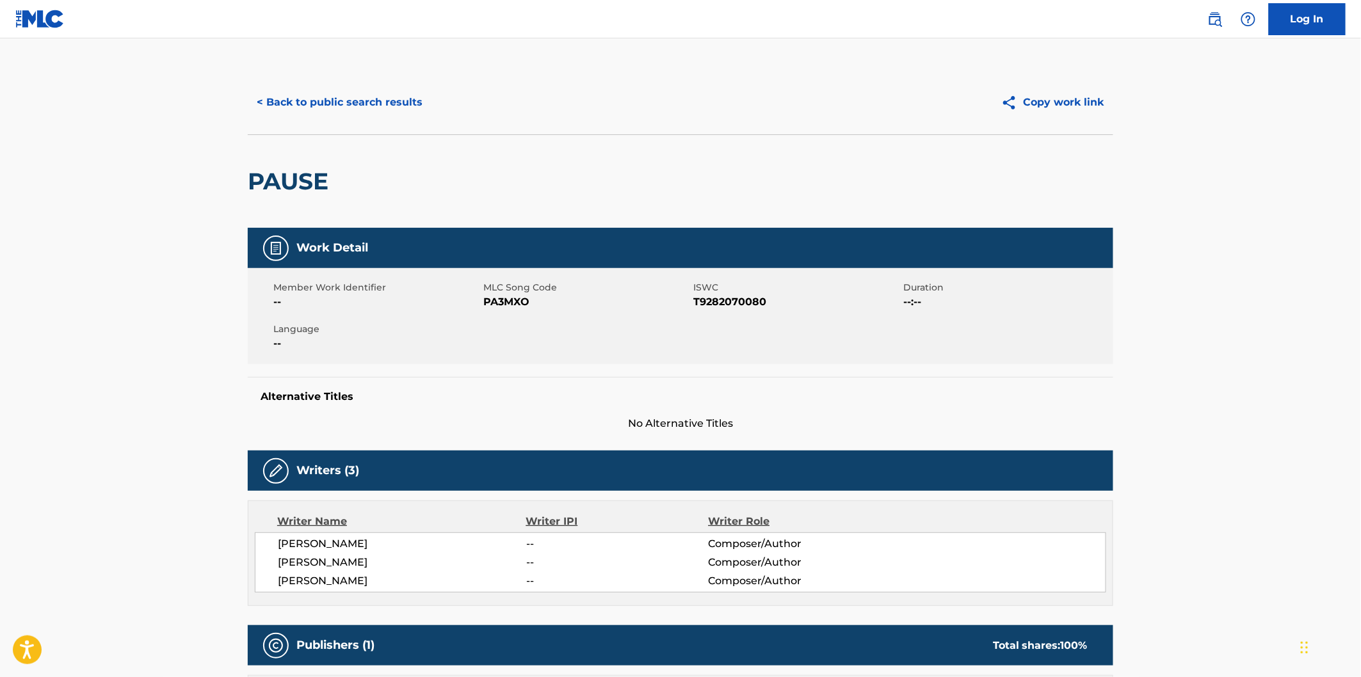
click at [306, 182] on h2 "PAUSE" at bounding box center [291, 181] width 87 height 29
click at [404, 102] on button "< Back to public search results" at bounding box center [340, 102] width 184 height 32
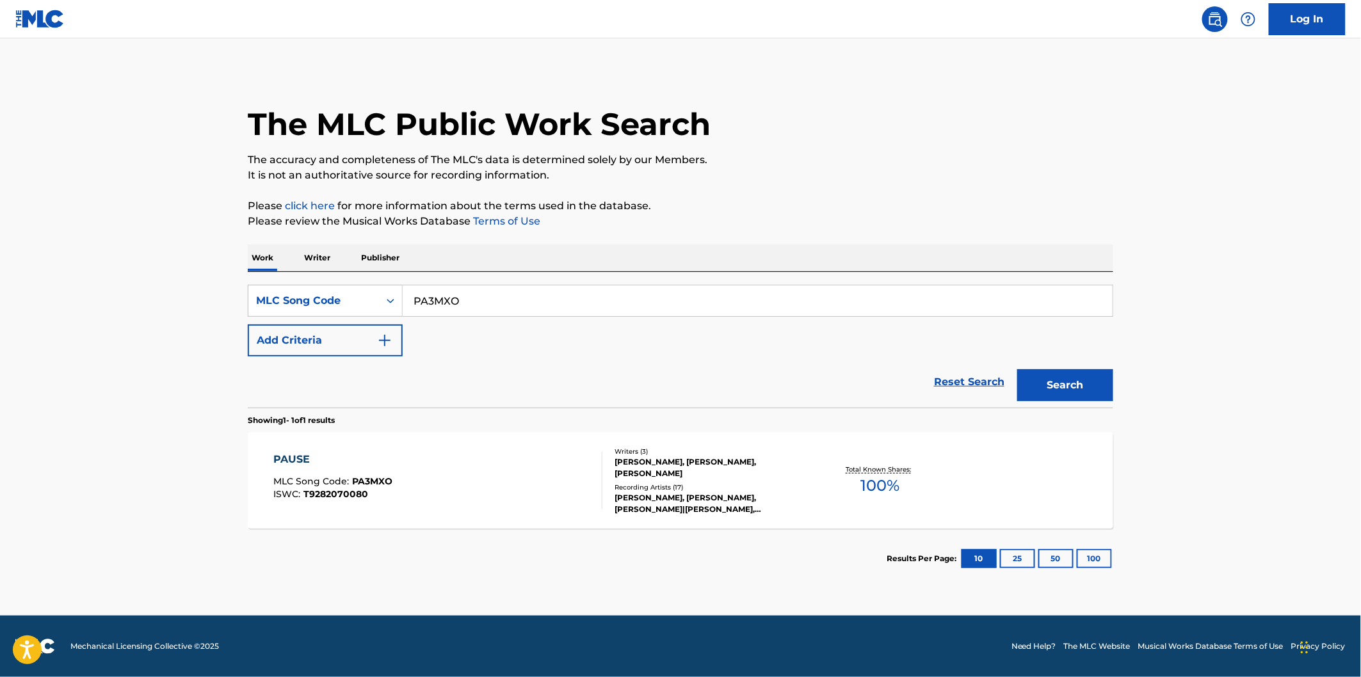
click at [518, 267] on div "Work Writer Publisher" at bounding box center [680, 257] width 865 height 27
click at [515, 290] on input "PA3MXO" at bounding box center [758, 300] width 710 height 31
paste input "WB3UZS"
type input "WB3UZS"
click at [1017, 369] on button "Search" at bounding box center [1065, 385] width 96 height 32
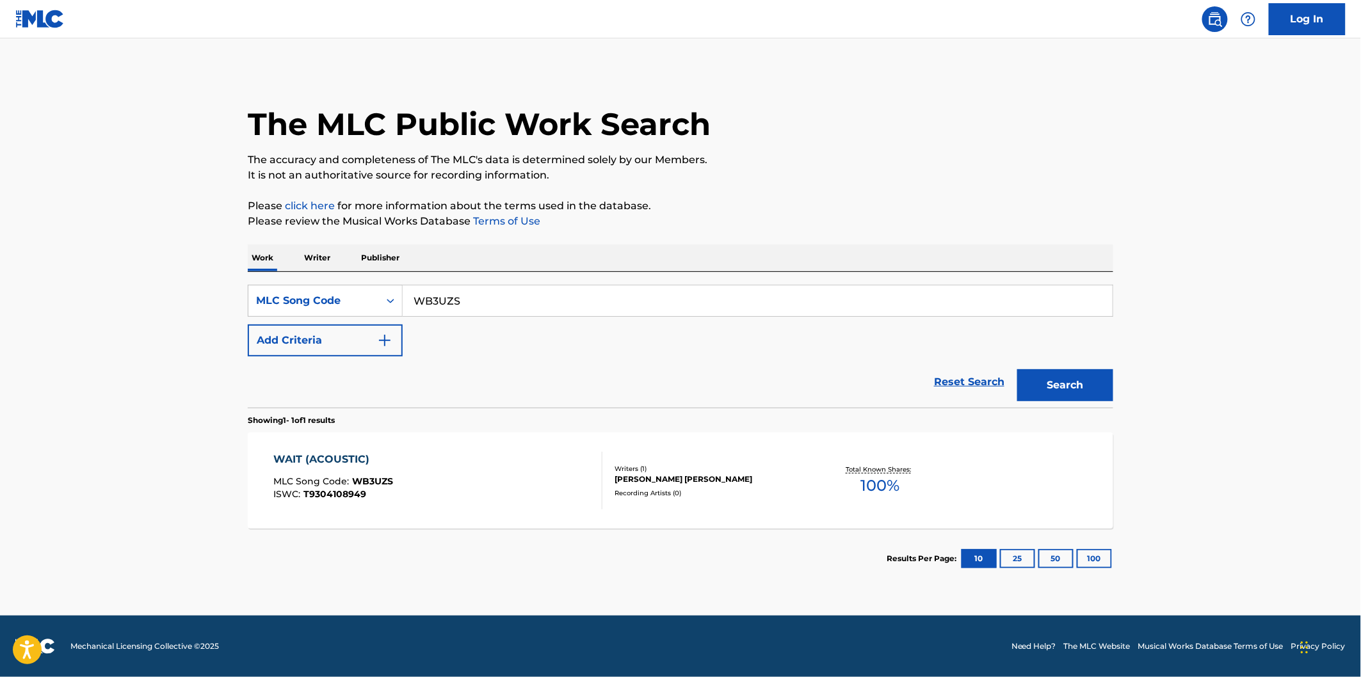
click at [463, 431] on section "WAIT (ACOUSTIC) MLC Song Code : WB3UZS ISWC : T9304108949 Writers ( 1 ) [PERSON…" at bounding box center [680, 477] width 865 height 102
click at [463, 469] on div "WAIT (ACOUSTIC) MLC Song Code : WB3UZS ISWC : T9304108949" at bounding box center [438, 481] width 329 height 58
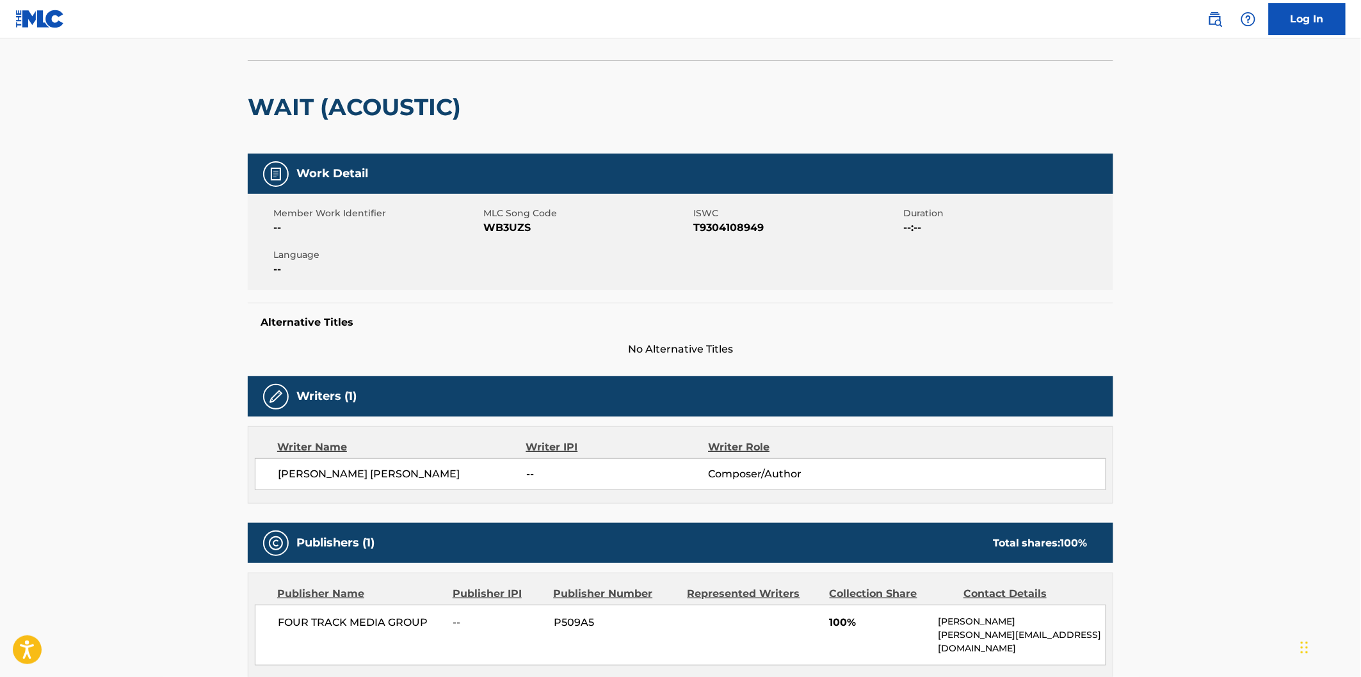
scroll to position [142, 0]
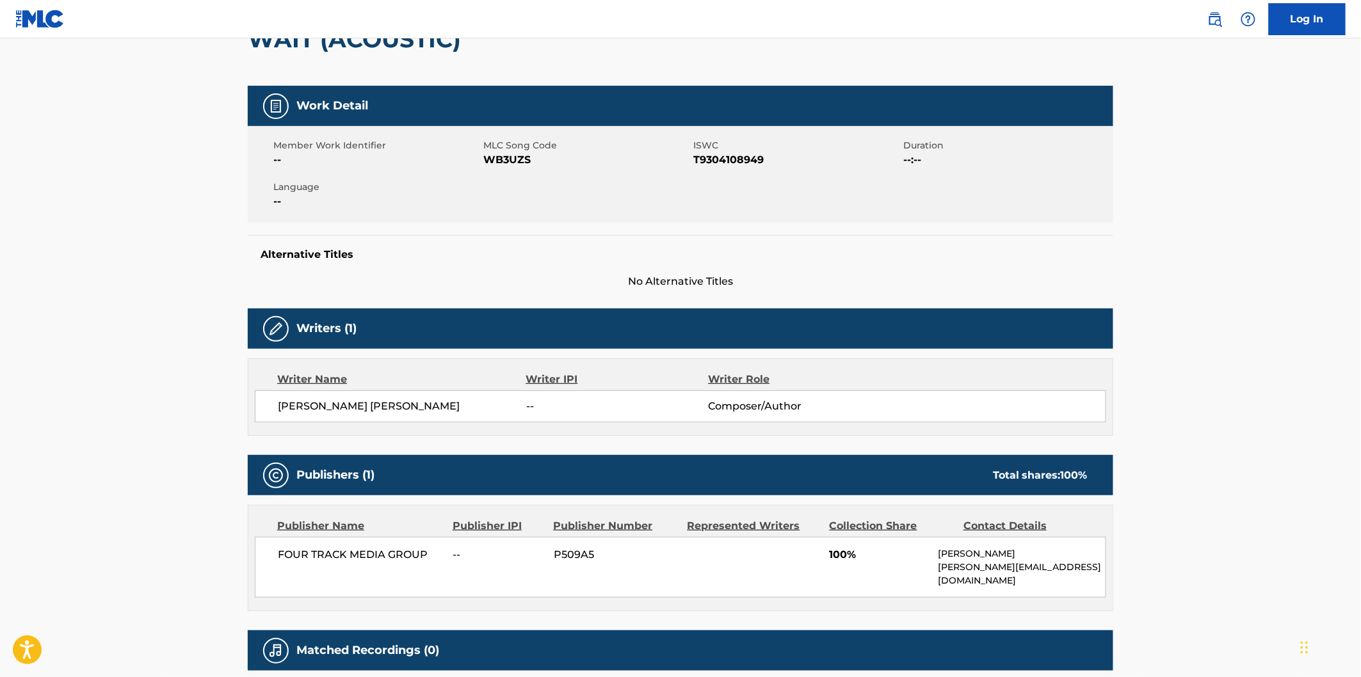
click at [410, 413] on span "[PERSON_NAME] [PERSON_NAME]" at bounding box center [402, 406] width 248 height 15
click at [292, 45] on h2 "WAIT (ACOUSTIC)" at bounding box center [357, 39] width 219 height 29
click at [354, 44] on h2 "WAIT (ACOUSTIC)" at bounding box center [357, 39] width 219 height 29
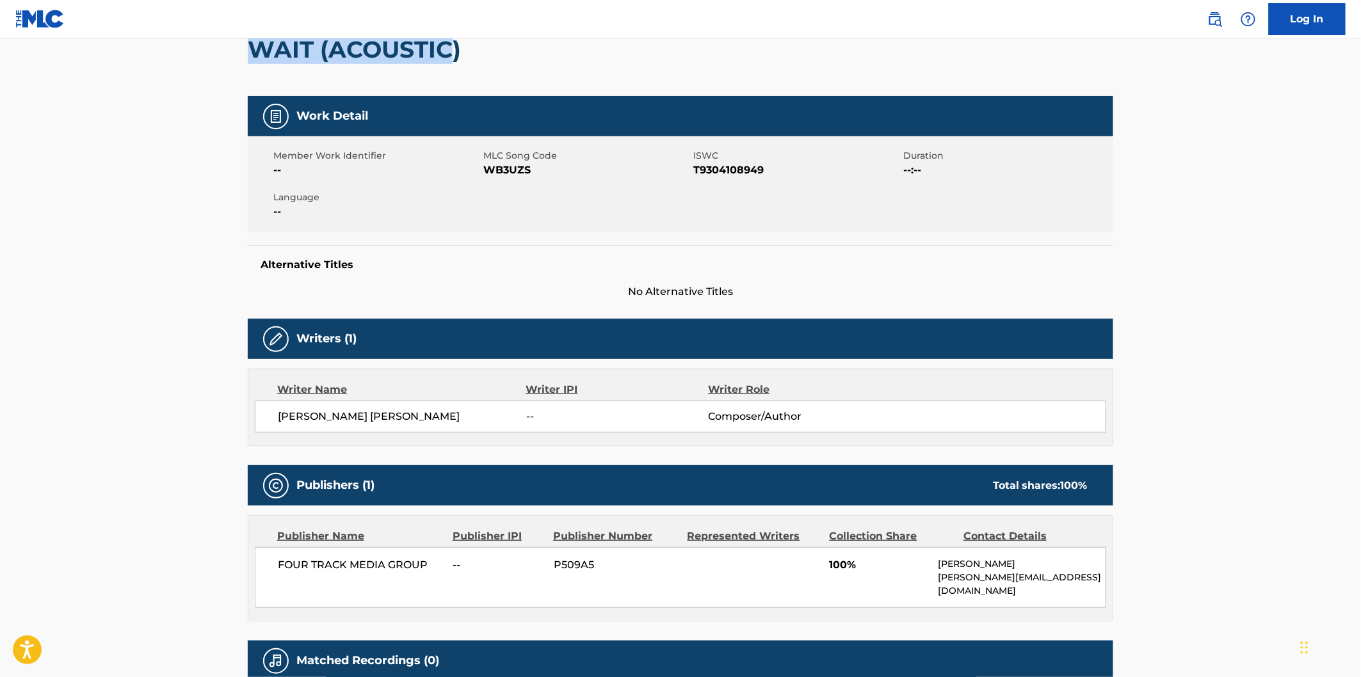
scroll to position [0, 0]
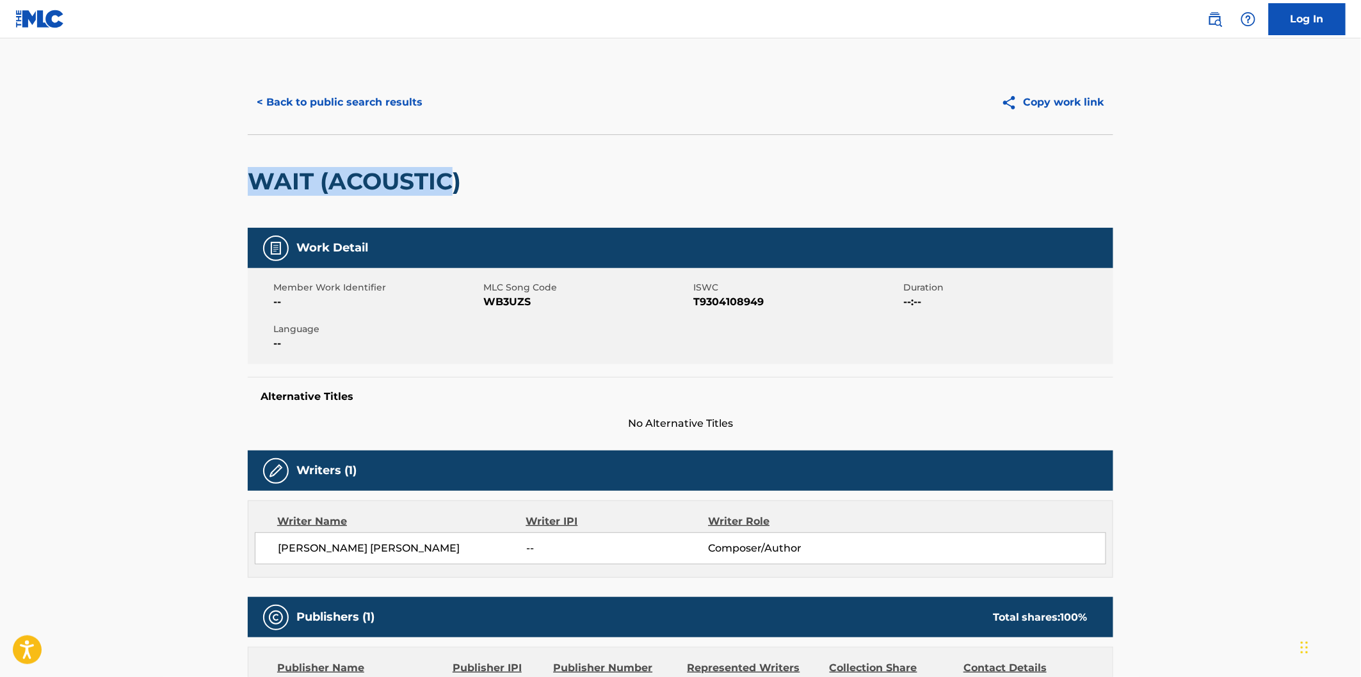
click at [405, 98] on button "< Back to public search results" at bounding box center [340, 102] width 184 height 32
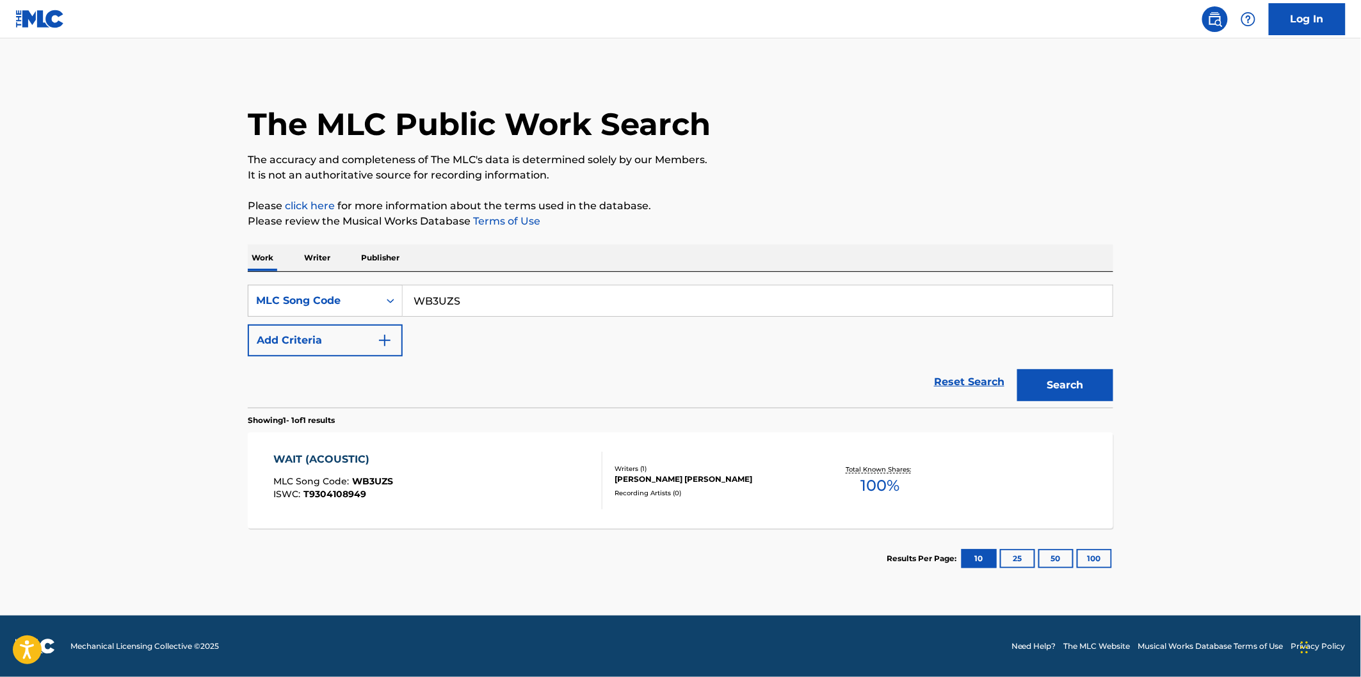
click at [529, 280] on div "SearchWithCriteria530502a3-fff9-4bbd-a89e-26e0169fb67f MLC Song Code WB3UZS Add…" at bounding box center [680, 340] width 865 height 136
click at [539, 298] on input "WB3UZS" at bounding box center [758, 300] width 710 height 31
paste input "AA5O0X"
type input "AA5O0X"
click at [1017, 369] on button "Search" at bounding box center [1065, 385] width 96 height 32
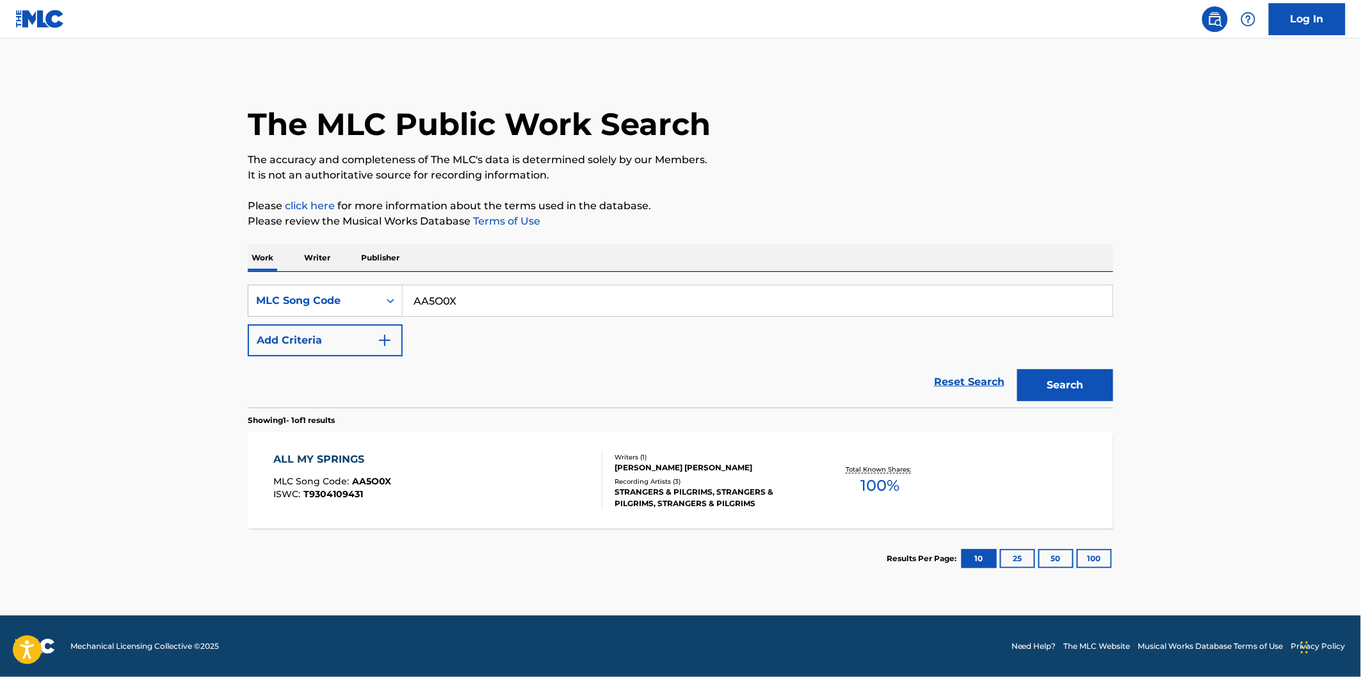
click at [474, 461] on div "ALL MY SPRINGS MLC Song Code : AA5O0X ISWC : T9304109431" at bounding box center [438, 481] width 329 height 58
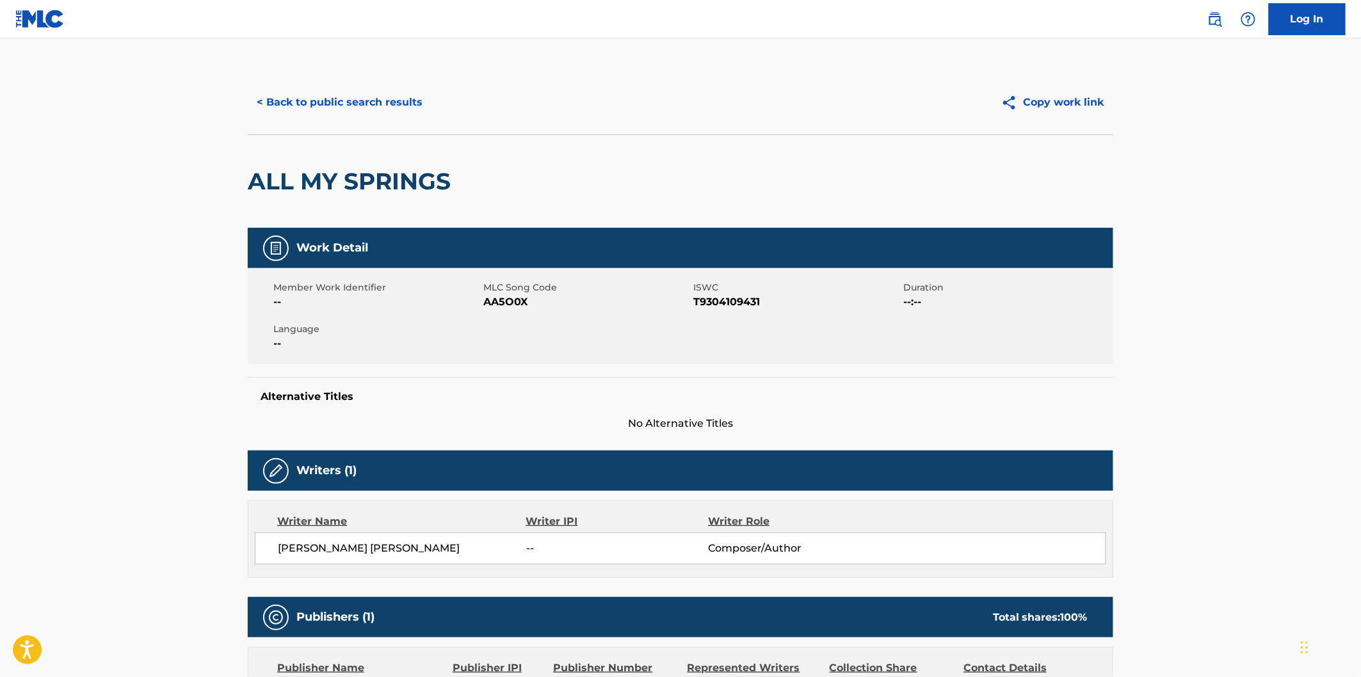
click at [271, 176] on h2 "ALL MY SPRINGS" at bounding box center [352, 181] width 209 height 29
click at [378, 173] on h2 "ALL MY SPRINGS" at bounding box center [352, 181] width 209 height 29
click at [411, 102] on button "< Back to public search results" at bounding box center [340, 102] width 184 height 32
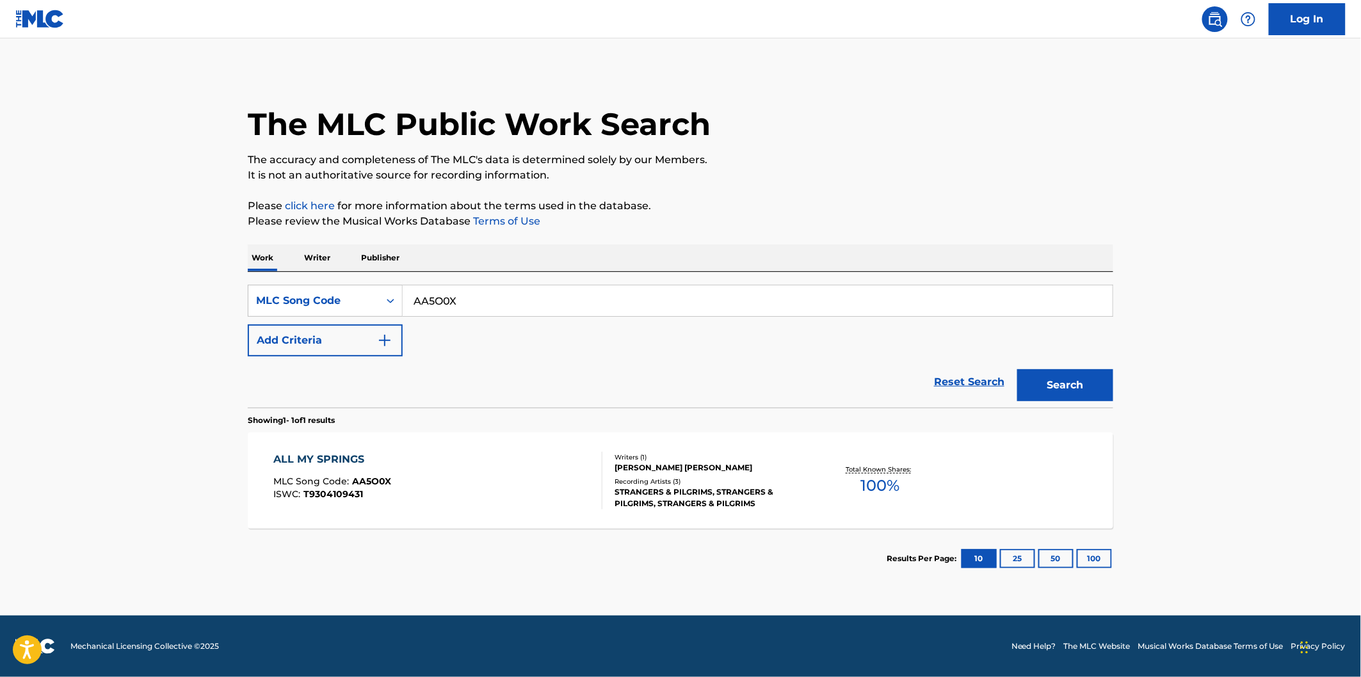
click at [557, 280] on div "SearchWithCriteria530502a3-fff9-4bbd-a89e-26e0169fb67f MLC Song Code AA5O0X Add…" at bounding box center [680, 340] width 865 height 136
click at [557, 301] on input "AA5O0X" at bounding box center [758, 300] width 710 height 31
paste input "MA8RH2"
type input "MA8RH2"
click at [1017, 369] on button "Search" at bounding box center [1065, 385] width 96 height 32
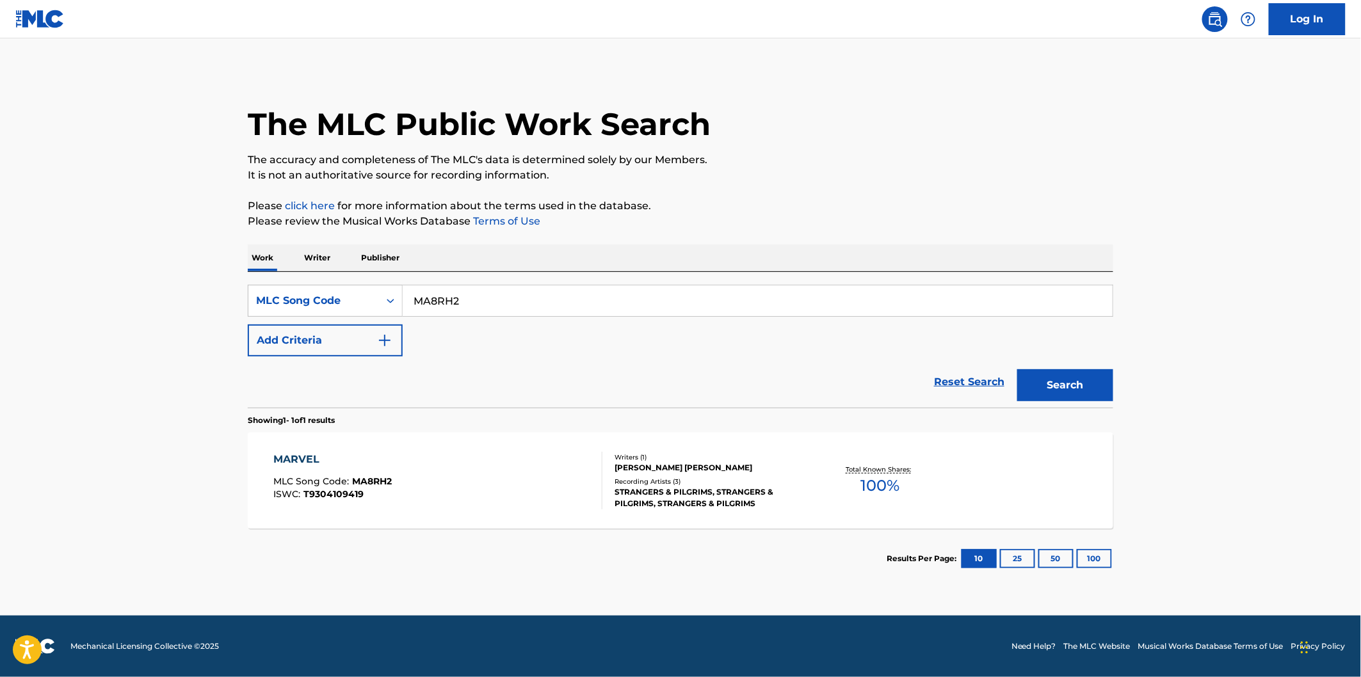
click at [419, 475] on div "MARVEL MLC Song Code : MA8RH2 ISWC : T9304109419" at bounding box center [438, 481] width 329 height 58
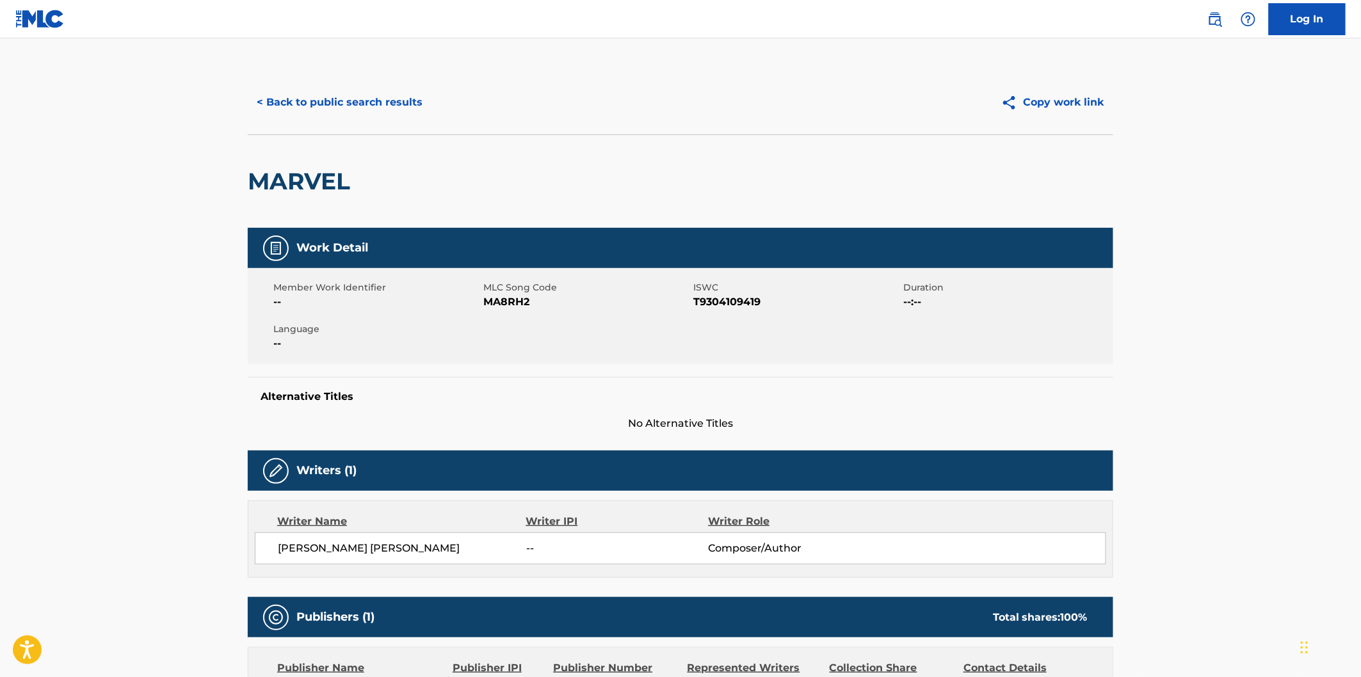
click at [304, 169] on h2 "MARVEL" at bounding box center [302, 181] width 109 height 29
click at [390, 110] on button "< Back to public search results" at bounding box center [340, 102] width 184 height 32
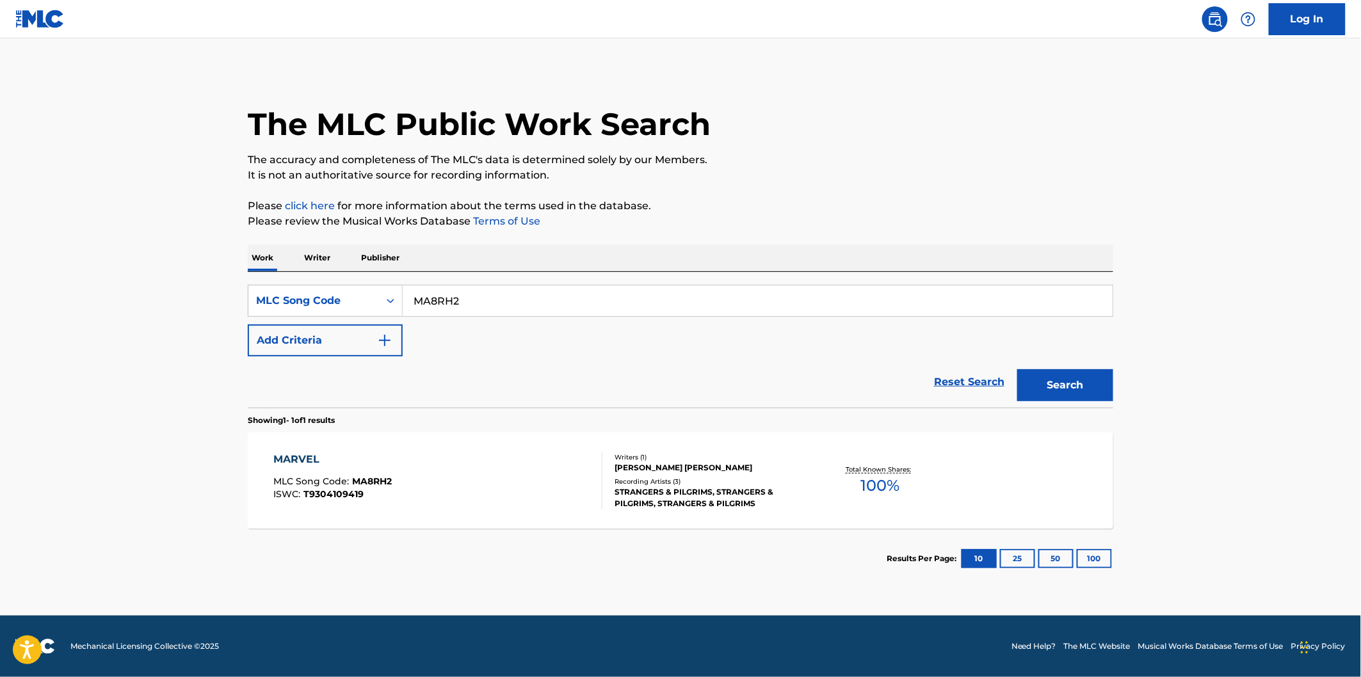
click at [507, 276] on div "SearchWithCriteria530502a3-fff9-4bbd-a89e-26e0169fb67f MLC Song Code MA8RH2 Add…" at bounding box center [680, 340] width 865 height 136
click at [511, 297] on input "MA8RH2" at bounding box center [758, 300] width 710 height 31
paste input "GA78OG"
type input "GA78OG"
click at [1057, 374] on button "Search" at bounding box center [1065, 385] width 96 height 32
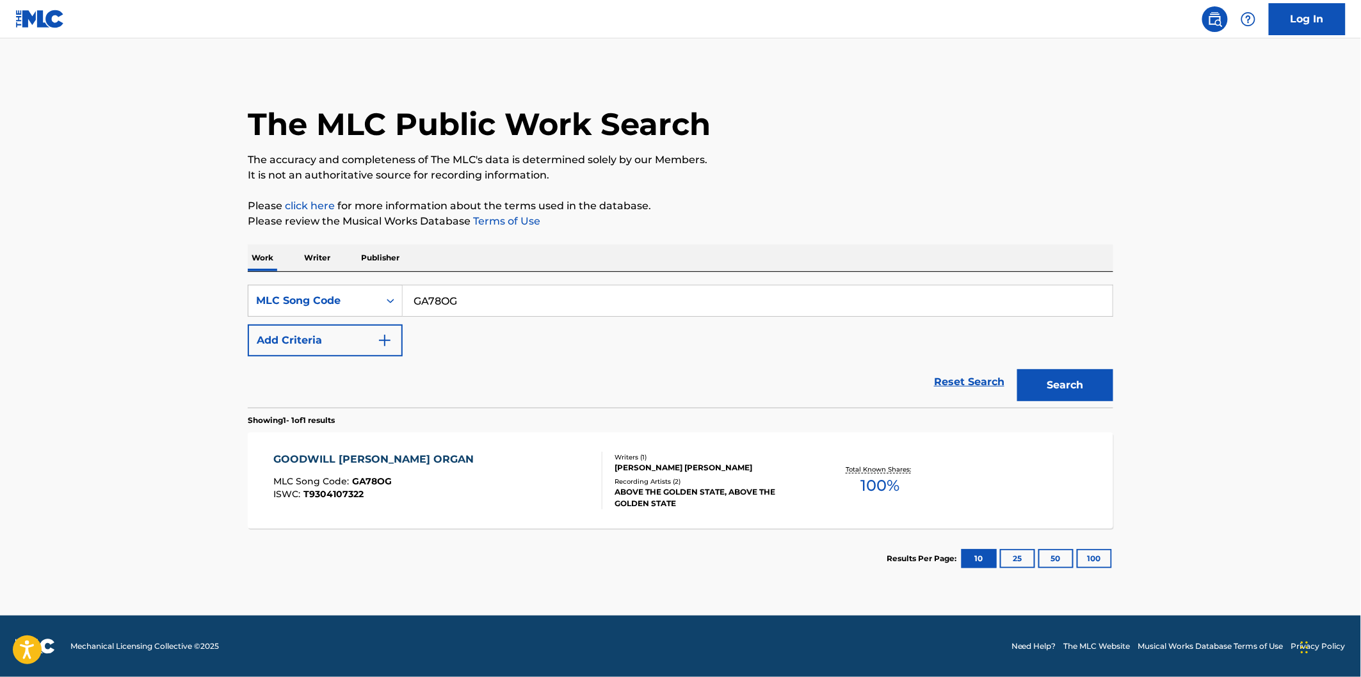
click at [513, 467] on div "GOODWILL [PERSON_NAME] ORGAN MLC Song Code : GA78OG ISWC : T9304107322" at bounding box center [438, 481] width 329 height 58
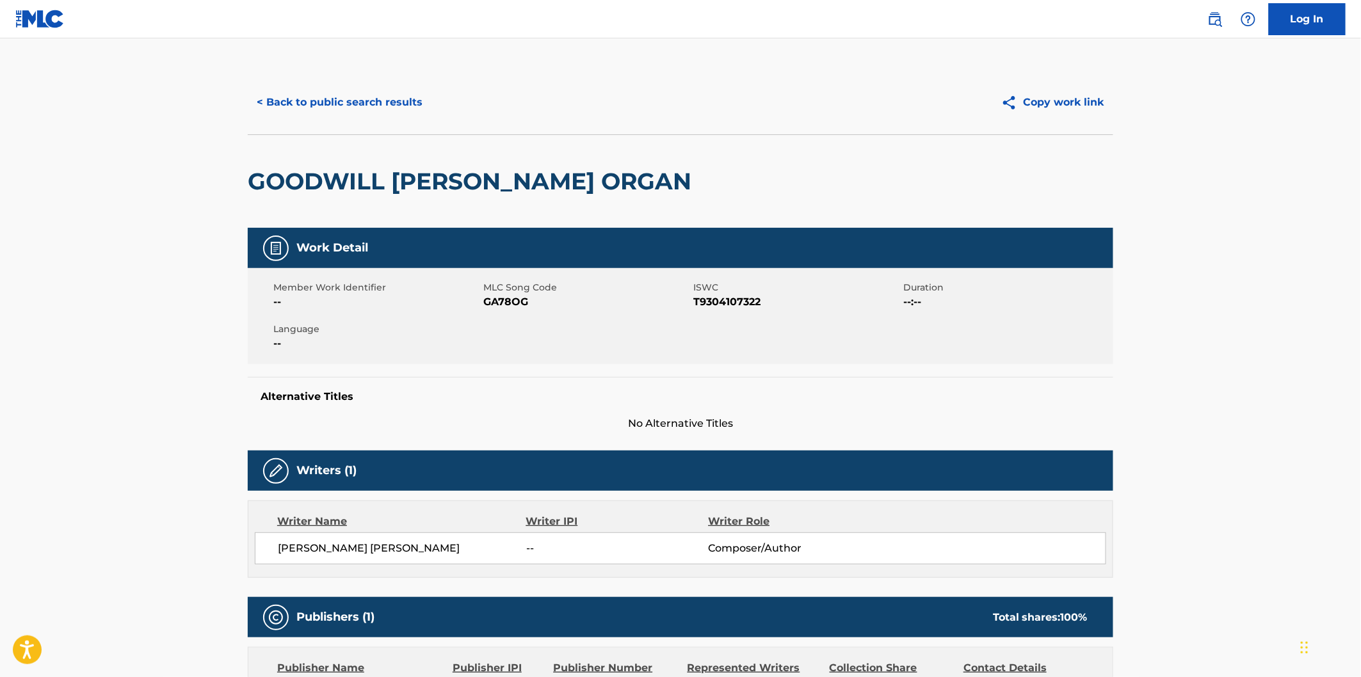
click at [350, 180] on h2 "GOODWILL [PERSON_NAME] ORGAN" at bounding box center [473, 181] width 450 height 29
click at [483, 162] on div "GOODWILL [PERSON_NAME] ORGAN" at bounding box center [473, 181] width 450 height 93
click at [417, 86] on button "< Back to public search results" at bounding box center [340, 102] width 184 height 32
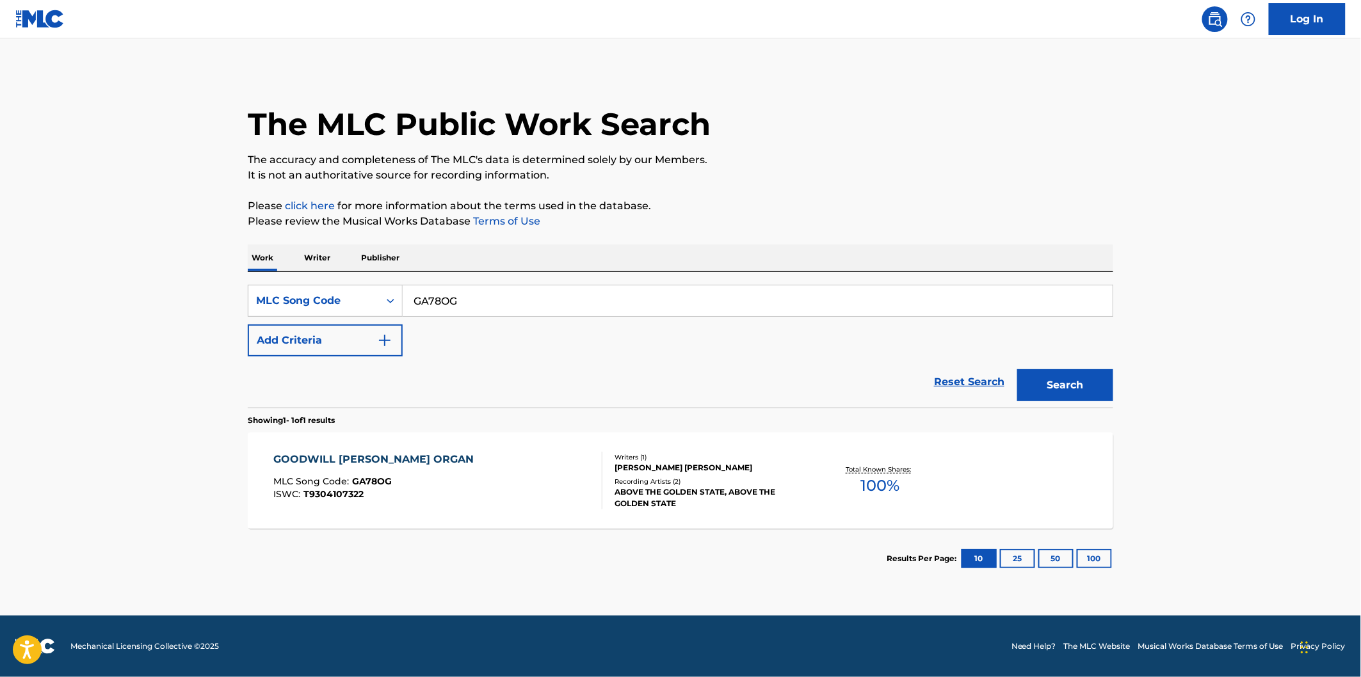
click at [527, 290] on input "GA78OG" at bounding box center [758, 300] width 710 height 31
paste input "AA5O01"
type input "AA5O01"
click at [1017, 369] on button "Search" at bounding box center [1065, 385] width 96 height 32
click at [503, 472] on div "AWAKE MY HEART MLC Song Code : AA5O01 ISWC : T9303257138" at bounding box center [438, 481] width 329 height 58
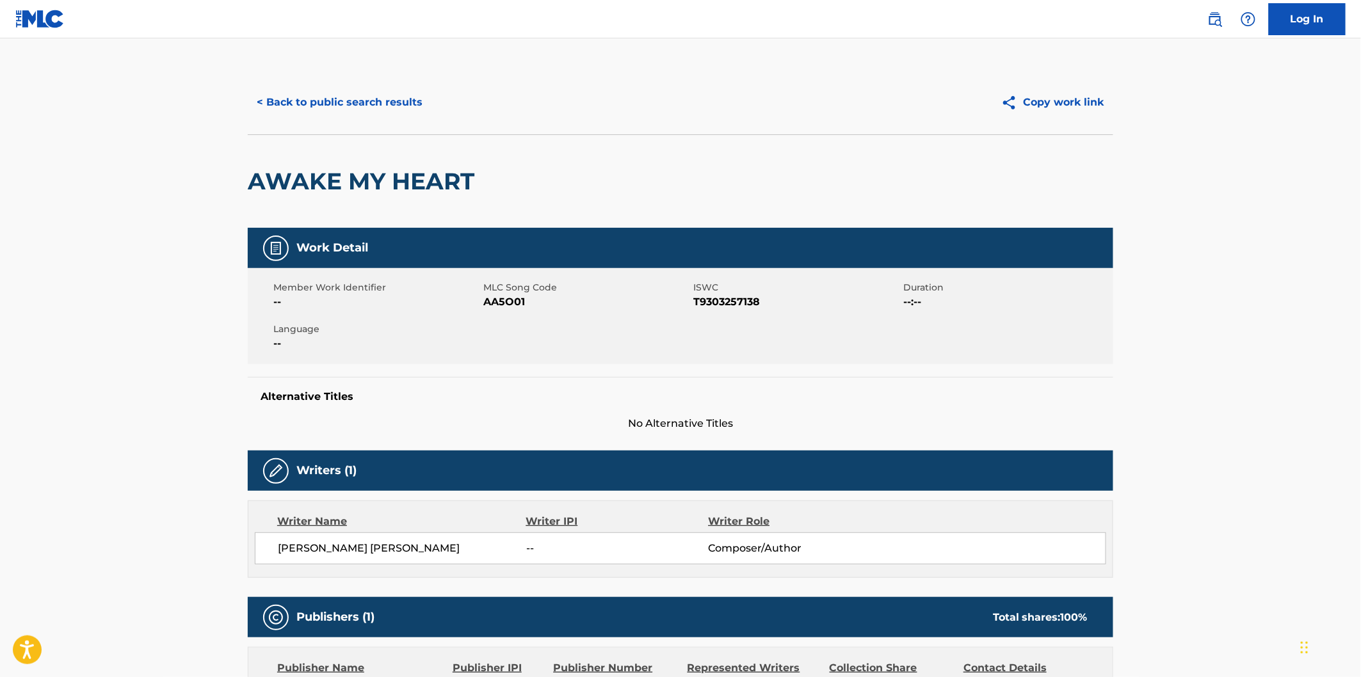
click at [292, 182] on h2 "AWAKE MY HEART" at bounding box center [364, 181] width 233 height 29
click at [449, 180] on h2 "AWAKE MY HEART" at bounding box center [364, 181] width 233 height 29
click at [416, 100] on button "< Back to public search results" at bounding box center [340, 102] width 184 height 32
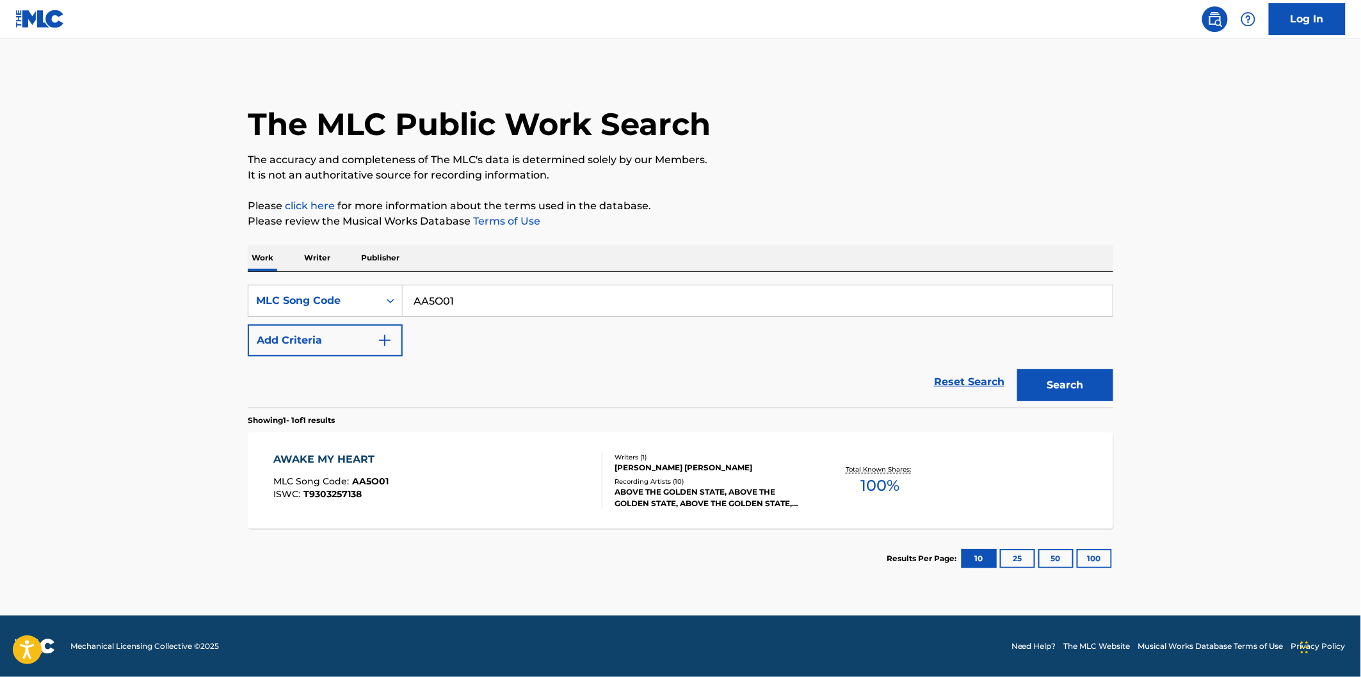
click at [530, 308] on input "AA5O01" at bounding box center [758, 300] width 710 height 31
paste input "HA5LX4"
type input "HA5LX4"
click at [1017, 369] on button "Search" at bounding box center [1065, 385] width 96 height 32
click at [499, 454] on div "HERE MLC Song Code : HA5LX4 ISWC : T9303228811" at bounding box center [438, 481] width 329 height 58
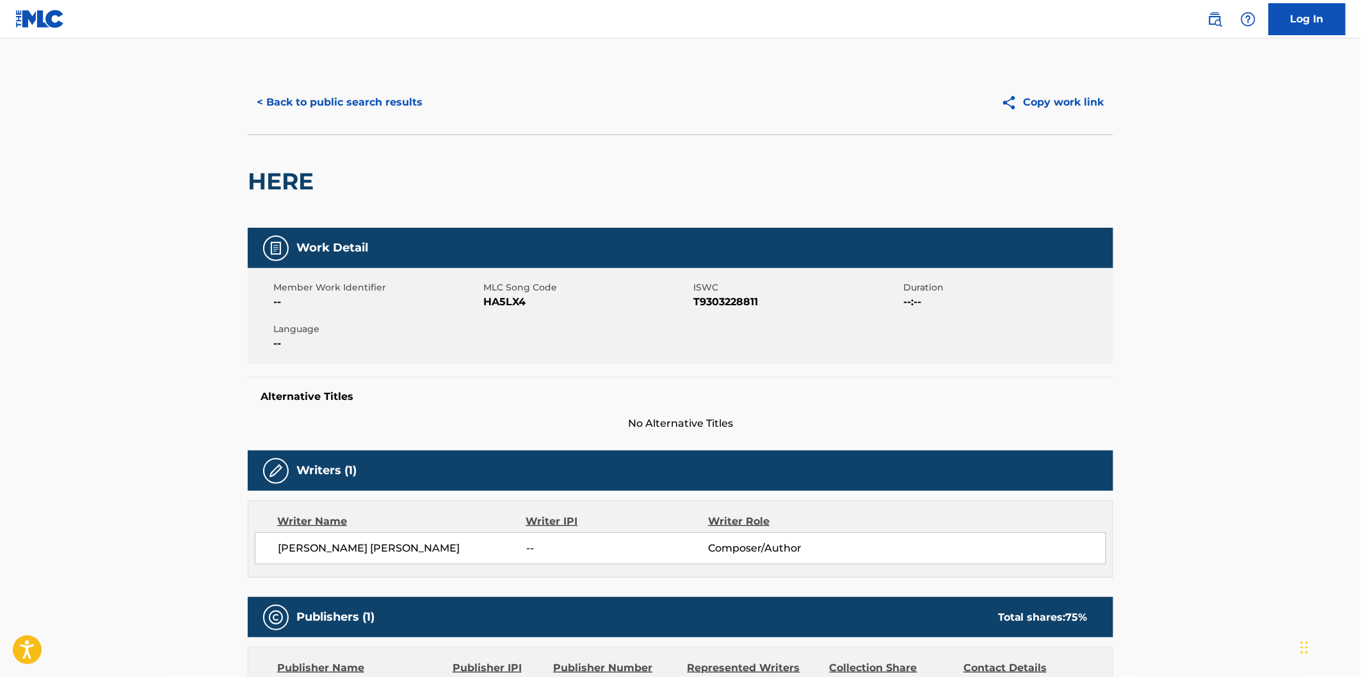
click at [493, 293] on span "MLC Song Code" at bounding box center [586, 287] width 207 height 13
click at [307, 186] on h2 "HERE" at bounding box center [284, 181] width 72 height 29
click at [287, 177] on h2 "HERE" at bounding box center [284, 181] width 72 height 29
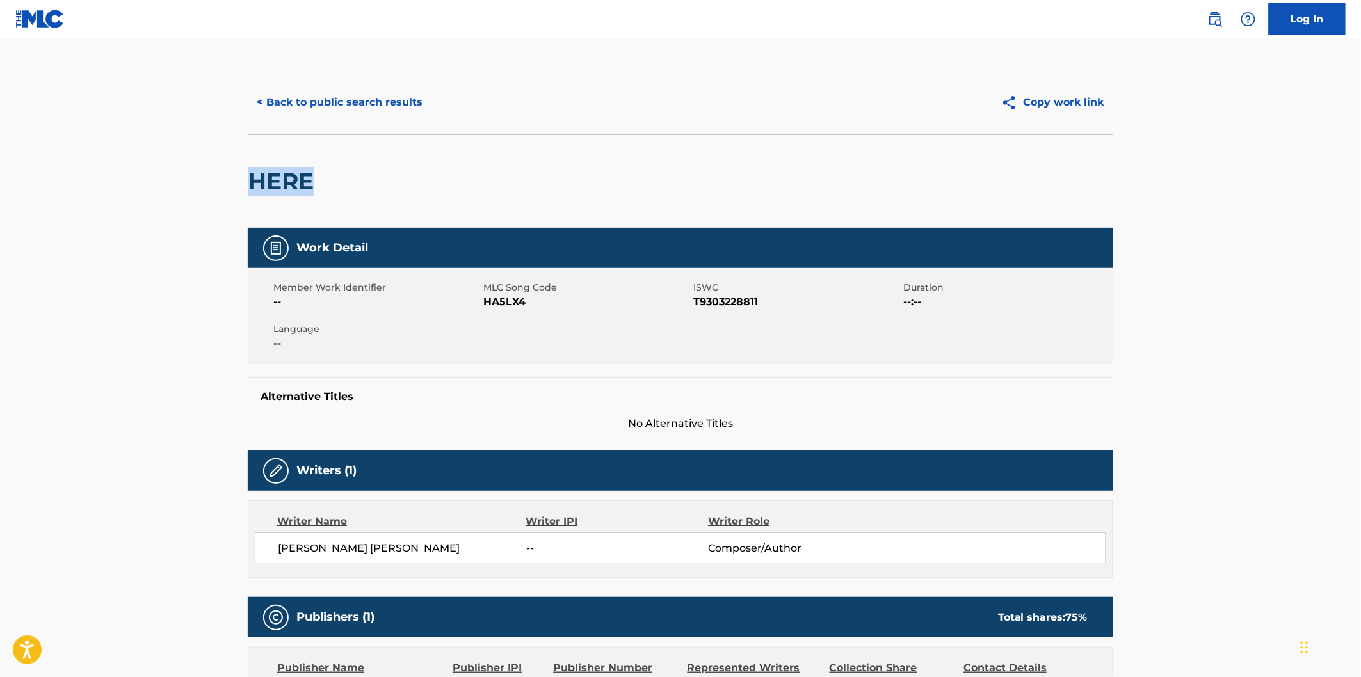
click at [369, 106] on button "< Back to public search results" at bounding box center [340, 102] width 184 height 32
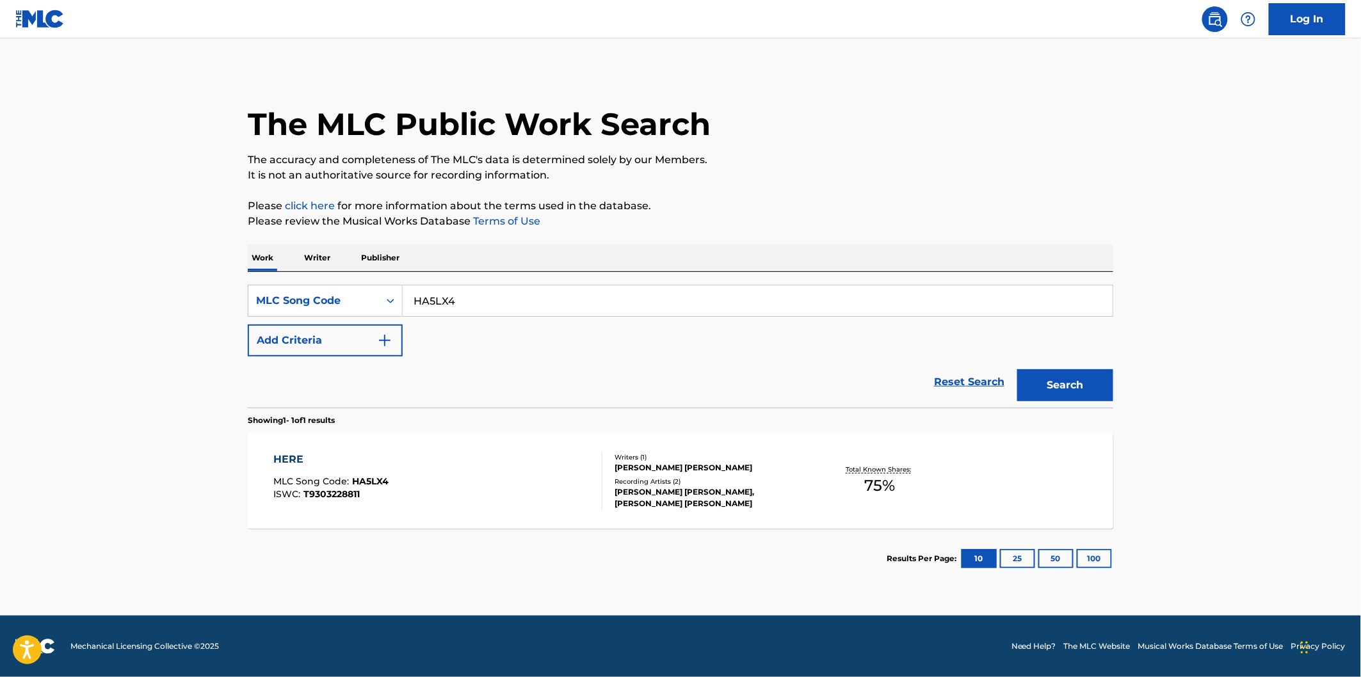
click at [472, 317] on div "SearchWithCriteria530502a3-fff9-4bbd-a89e-26e0169fb67f MLC Song Code HA5LX4 Add…" at bounding box center [680, 321] width 865 height 72
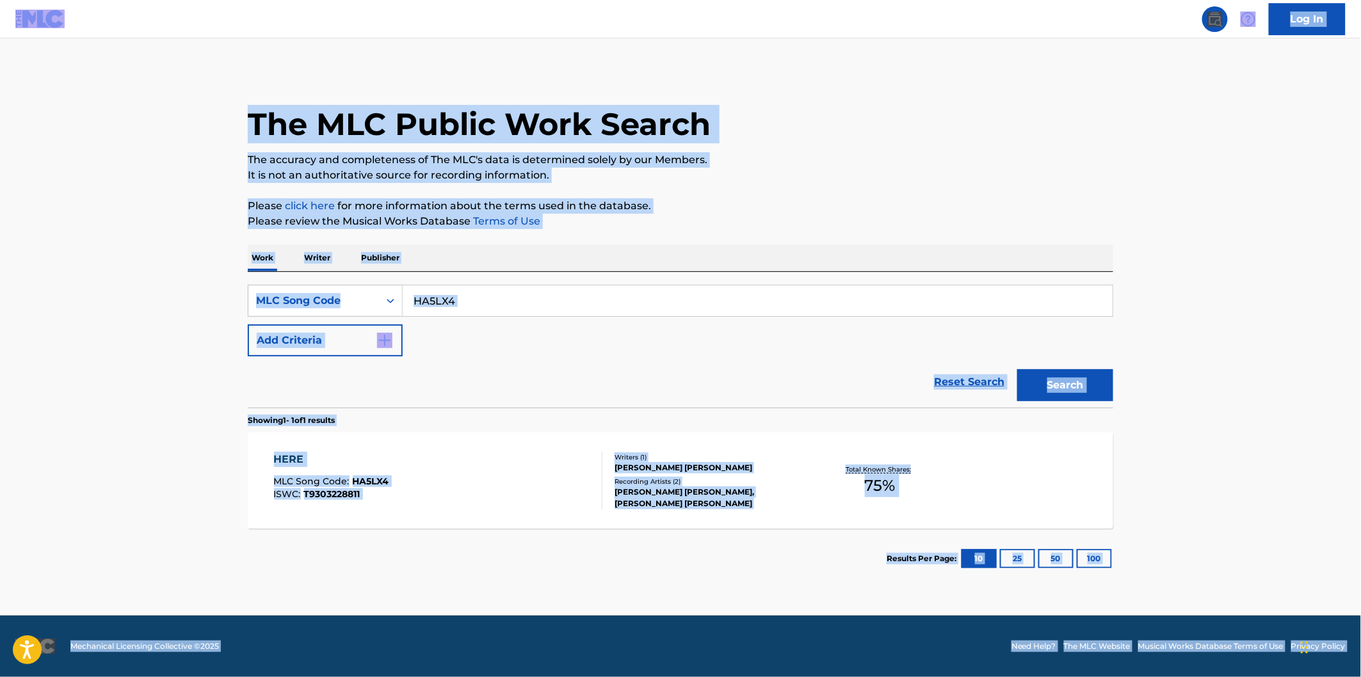
click at [482, 301] on input "HA5LX4" at bounding box center [758, 300] width 710 height 31
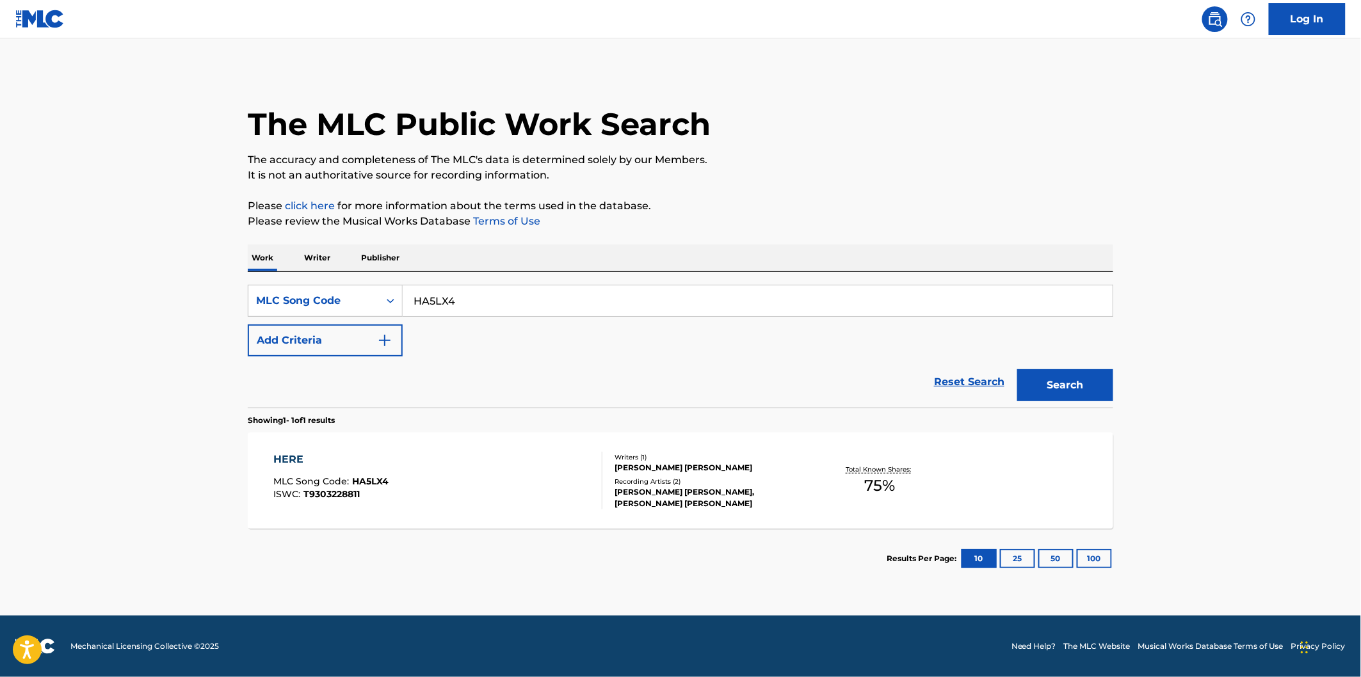
paste input "6"
type input "HA5LX6"
click at [1017, 369] on button "Search" at bounding box center [1065, 385] width 96 height 32
click at [504, 485] on div "MLC Song Code : HA5LX6" at bounding box center [402, 483] width 256 height 13
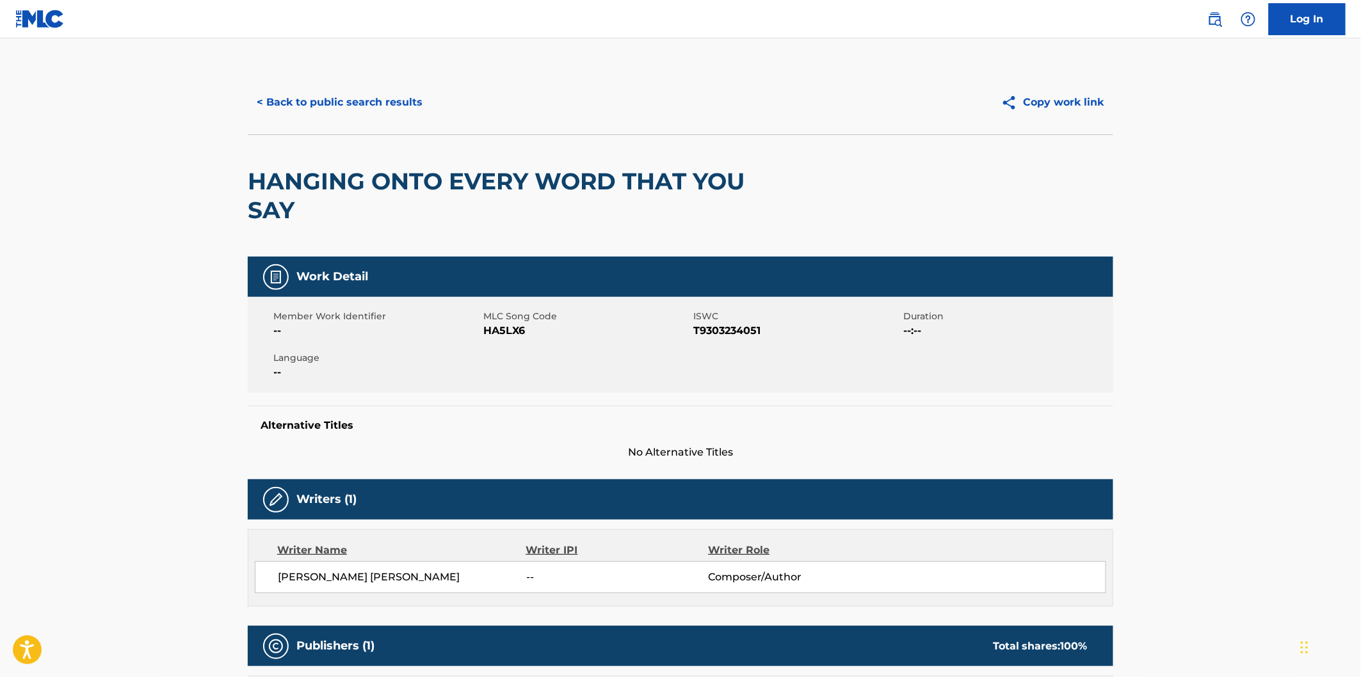
click at [298, 179] on h2 "HANGING ONTO EVERY WORD THAT YOU SAY" at bounding box center [507, 196] width 519 height 58
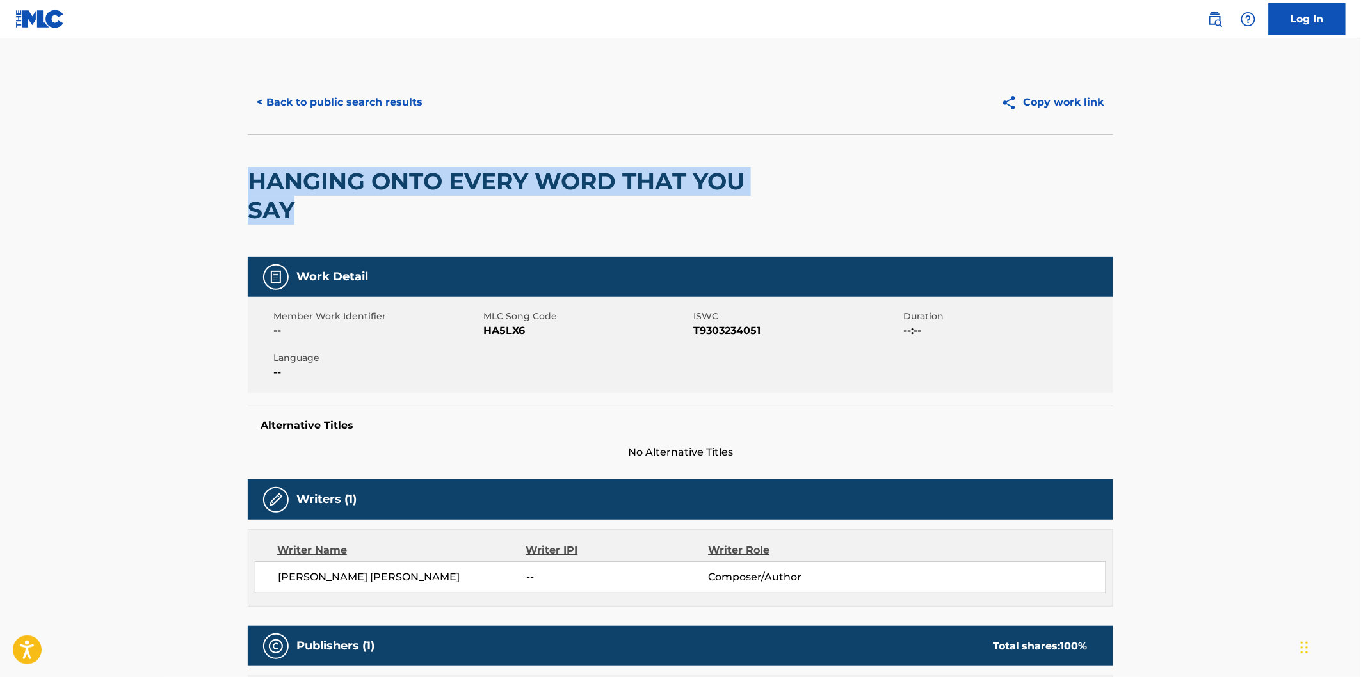
click at [272, 209] on h2 "HANGING ONTO EVERY WORD THAT YOU SAY" at bounding box center [507, 196] width 519 height 58
click at [395, 99] on button "< Back to public search results" at bounding box center [340, 102] width 184 height 32
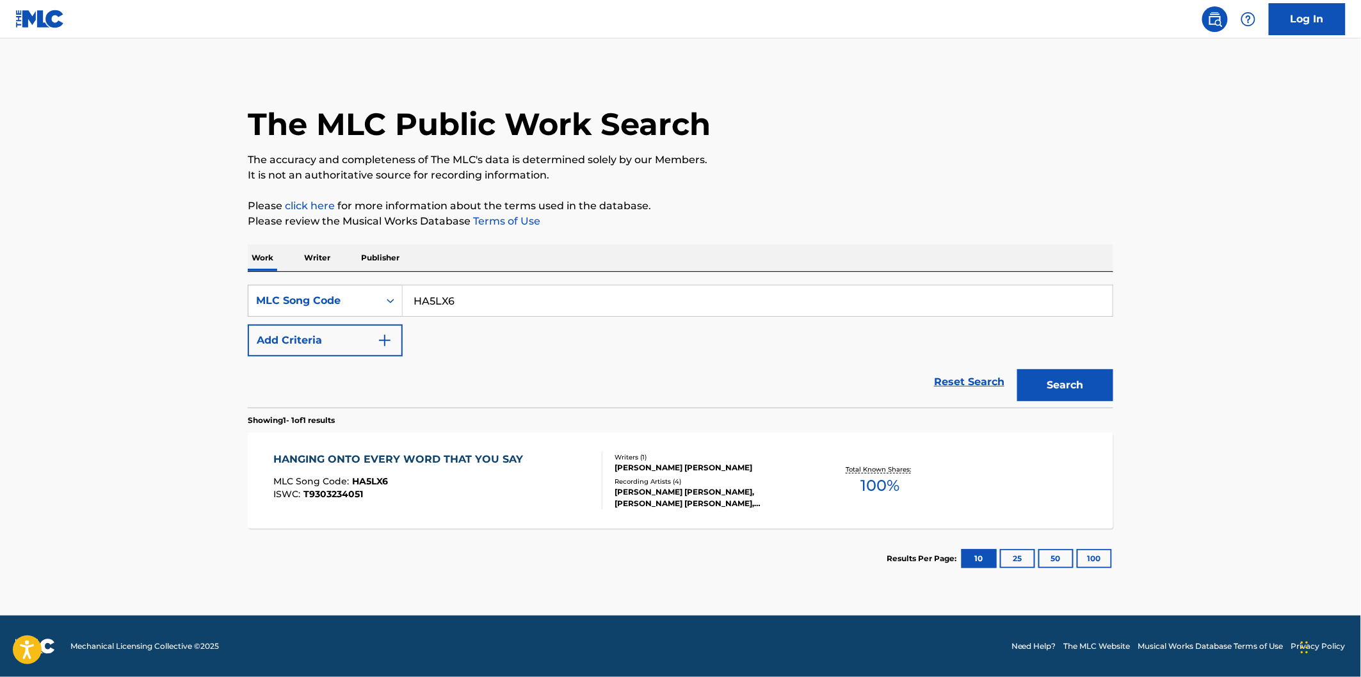
click at [491, 299] on input "HA5LX6" at bounding box center [758, 300] width 710 height 31
paste input "TC5757"
type input "TC5757"
click at [1017, 369] on button "Search" at bounding box center [1065, 385] width 96 height 32
click at [515, 469] on div "THE ANGRY SEA MLC Song Code : TC5757 ISWC : T9304109522" at bounding box center [438, 481] width 329 height 58
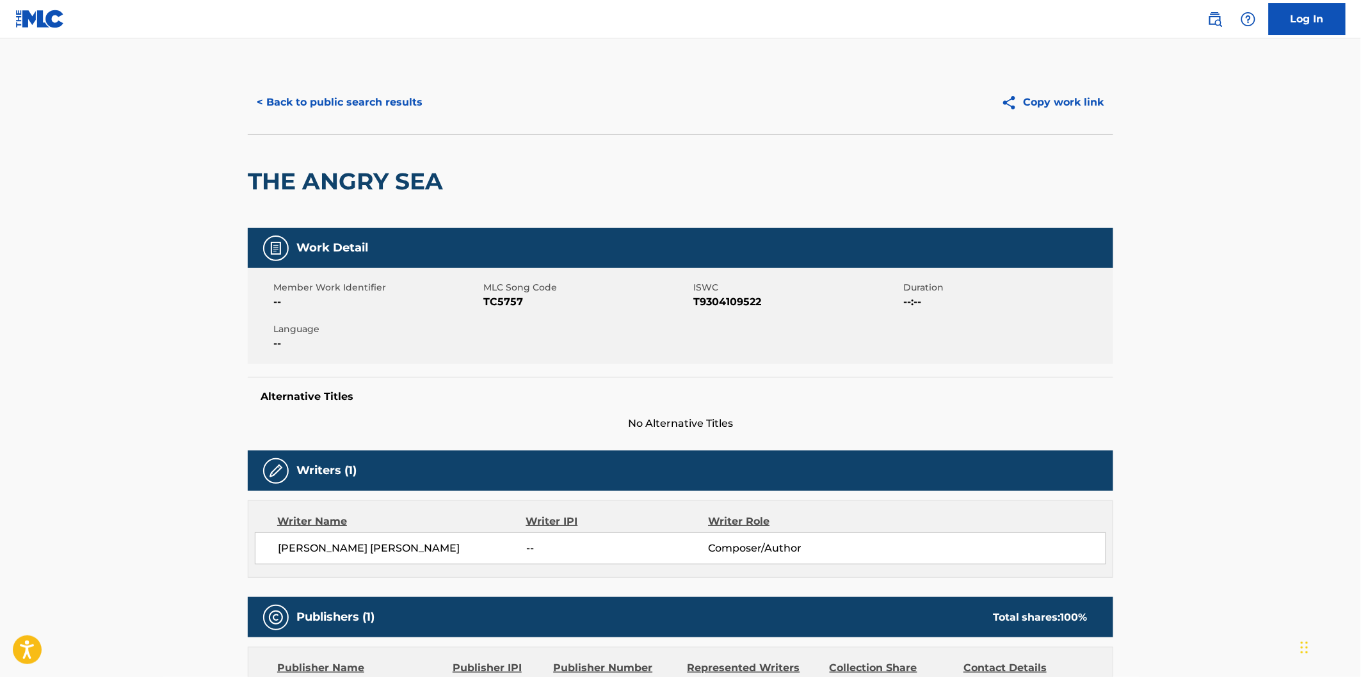
click at [284, 177] on h2 "THE ANGRY SEA" at bounding box center [349, 181] width 202 height 29
click at [379, 175] on h2 "THE ANGRY SEA" at bounding box center [349, 181] width 202 height 29
click at [406, 173] on h2 "THE ANGRY SEA" at bounding box center [349, 181] width 202 height 29
